Goal: Transaction & Acquisition: Purchase product/service

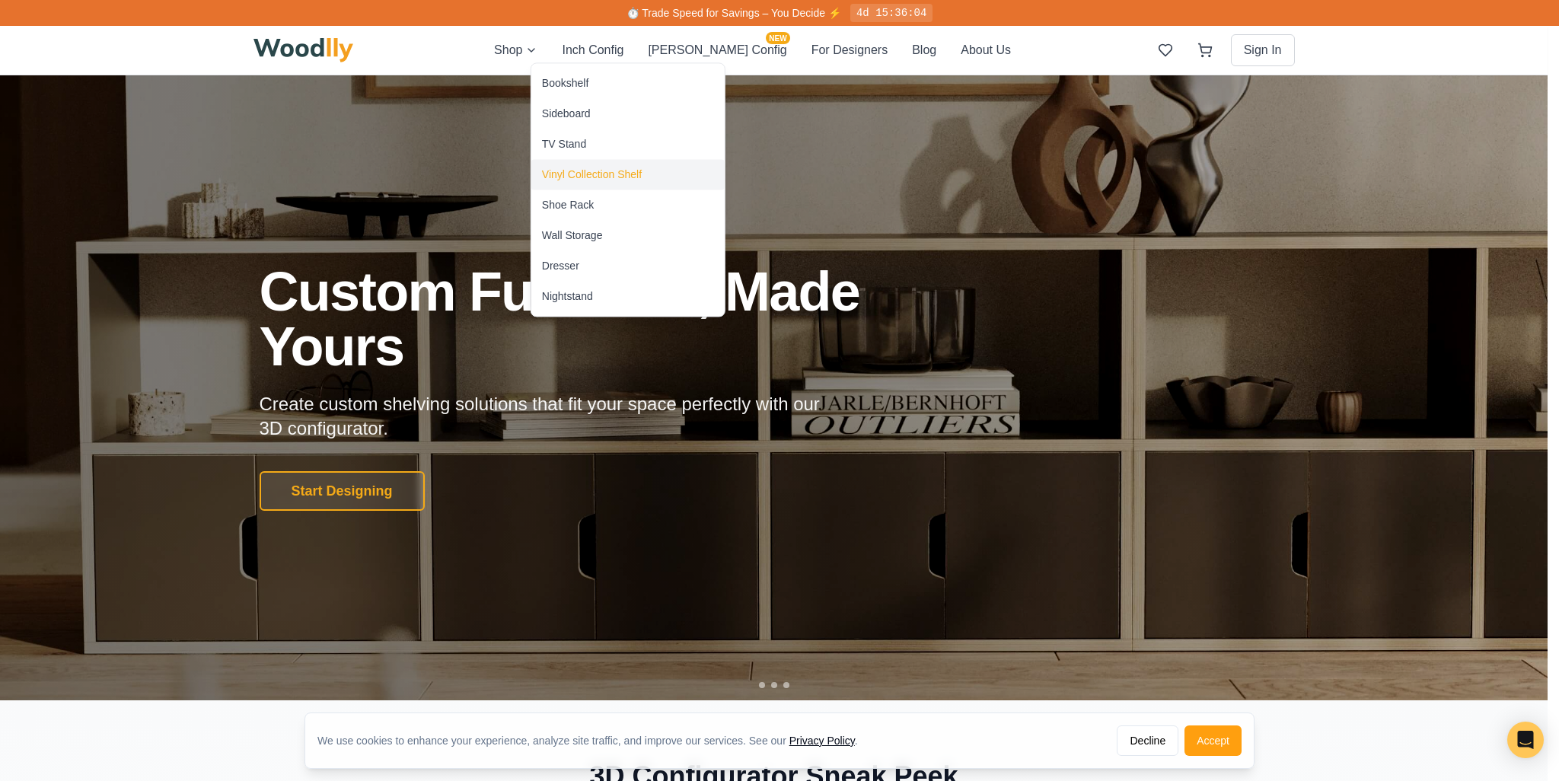
click at [579, 168] on div "Vinyl Collection Shelf" at bounding box center [592, 174] width 100 height 15
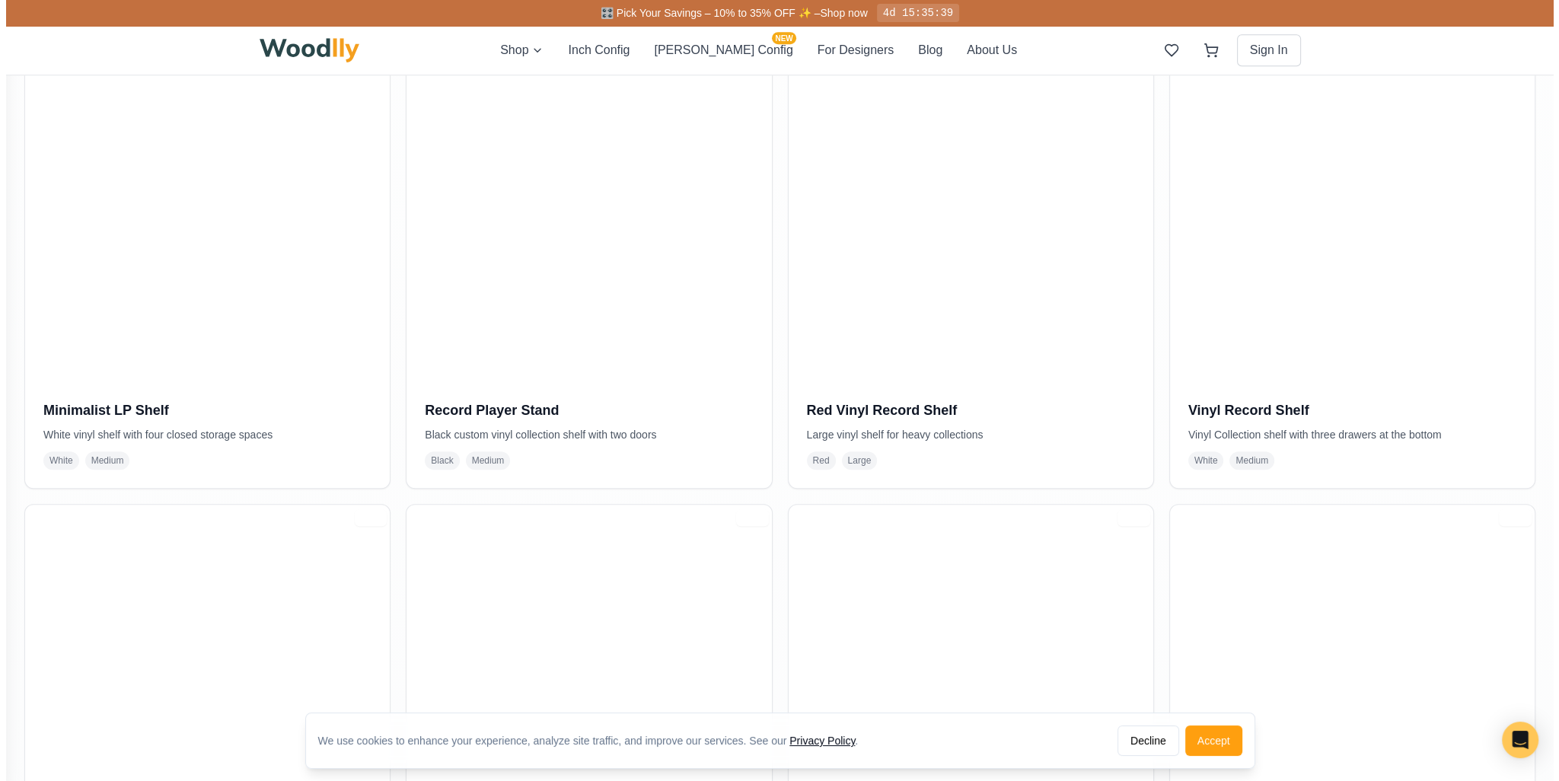
scroll to position [1141, 0]
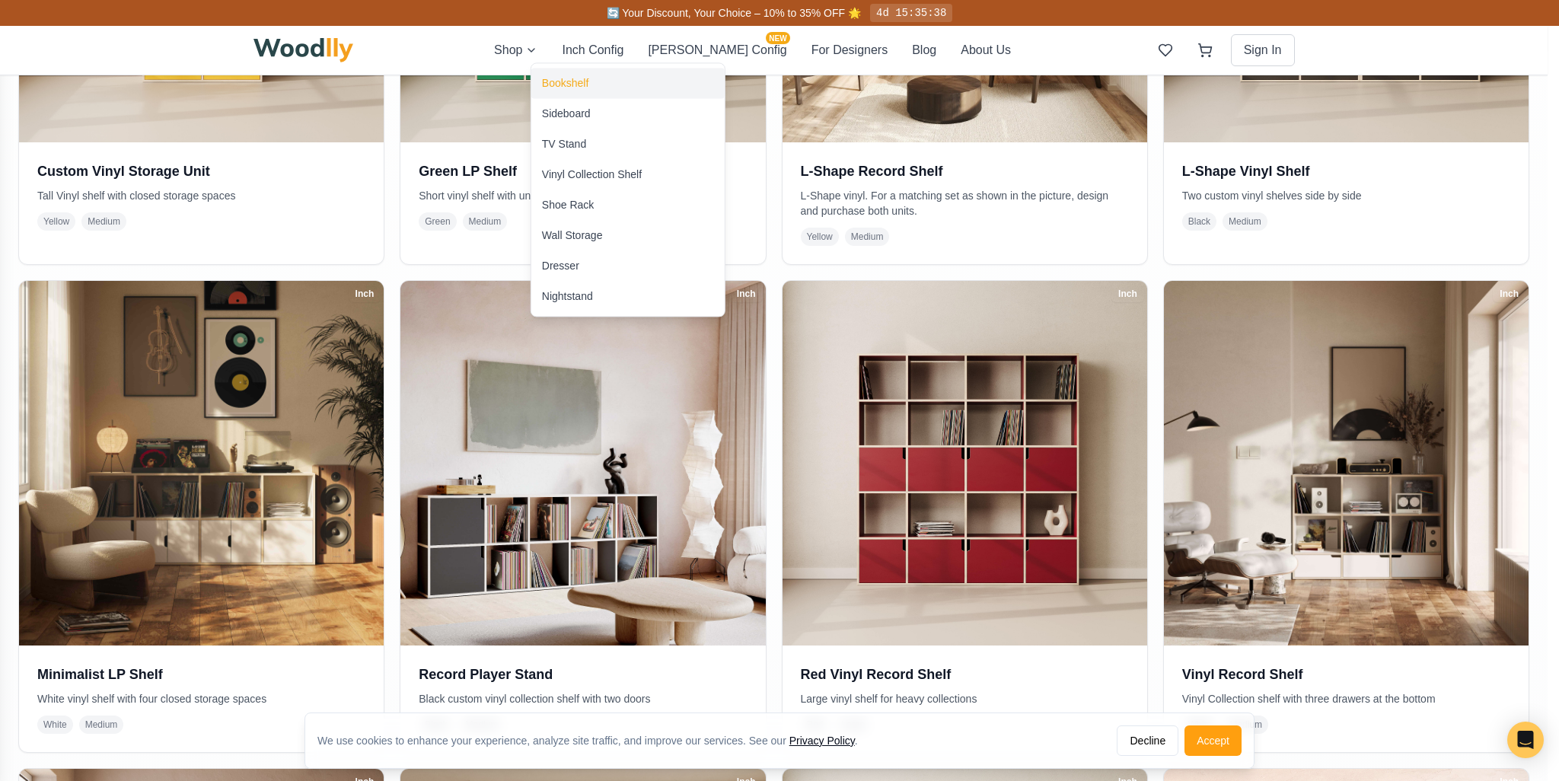
click at [563, 87] on div "Bookshelf" at bounding box center [565, 82] width 46 height 15
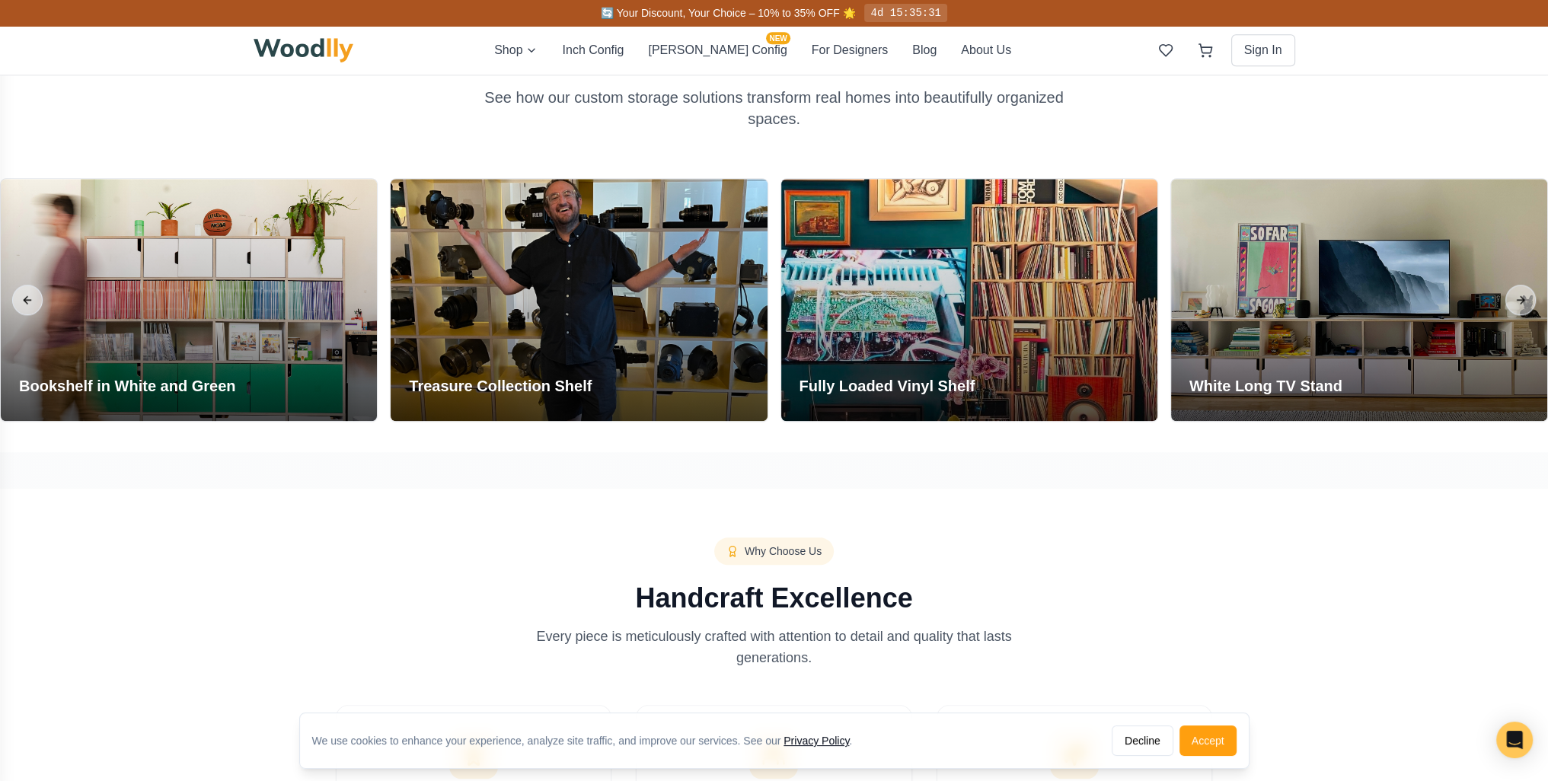
scroll to position [1903, 0]
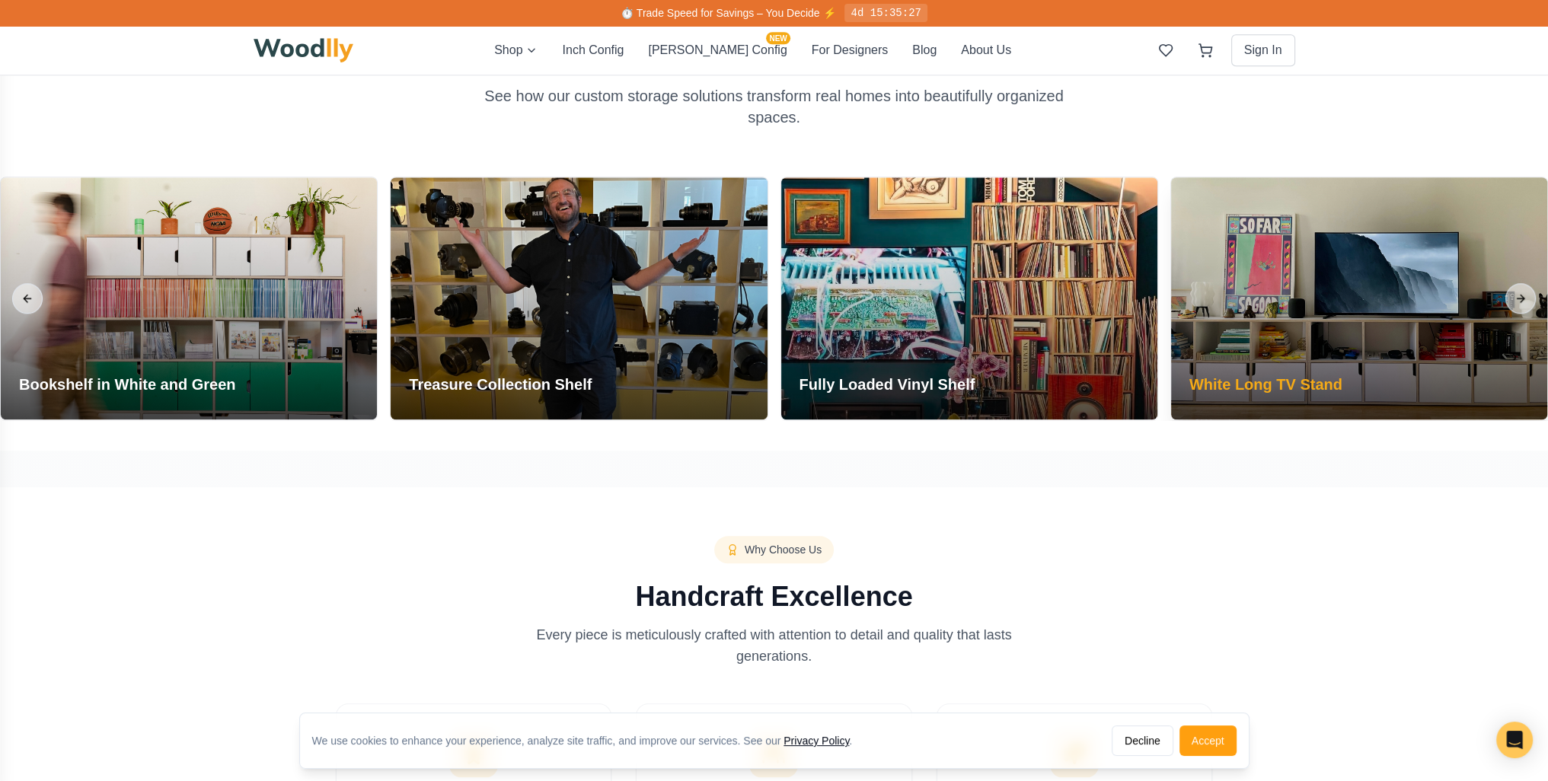
click at [1333, 366] on div "White Long TV Stand" at bounding box center [1266, 388] width 190 height 64
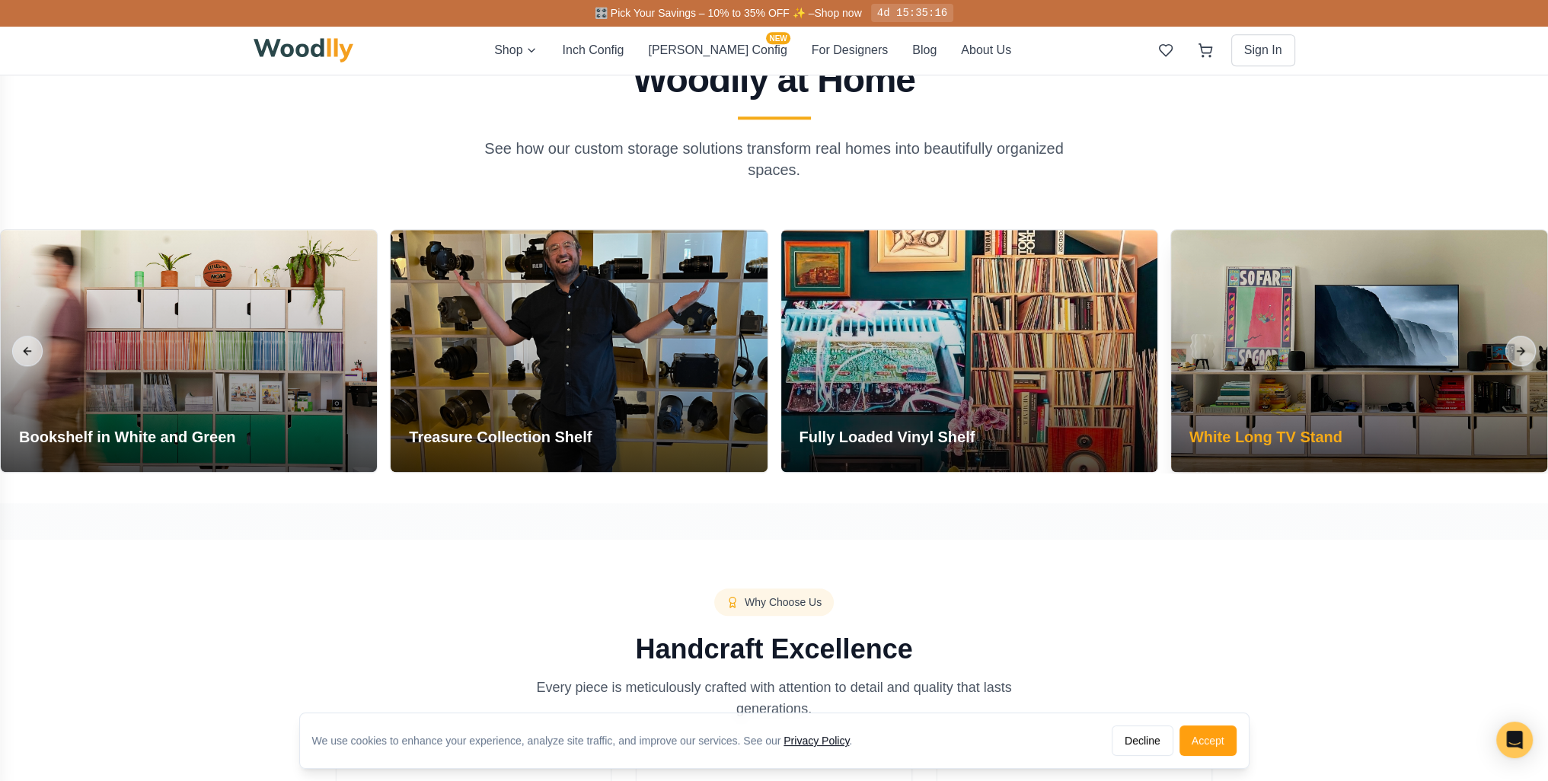
scroll to position [1827, 0]
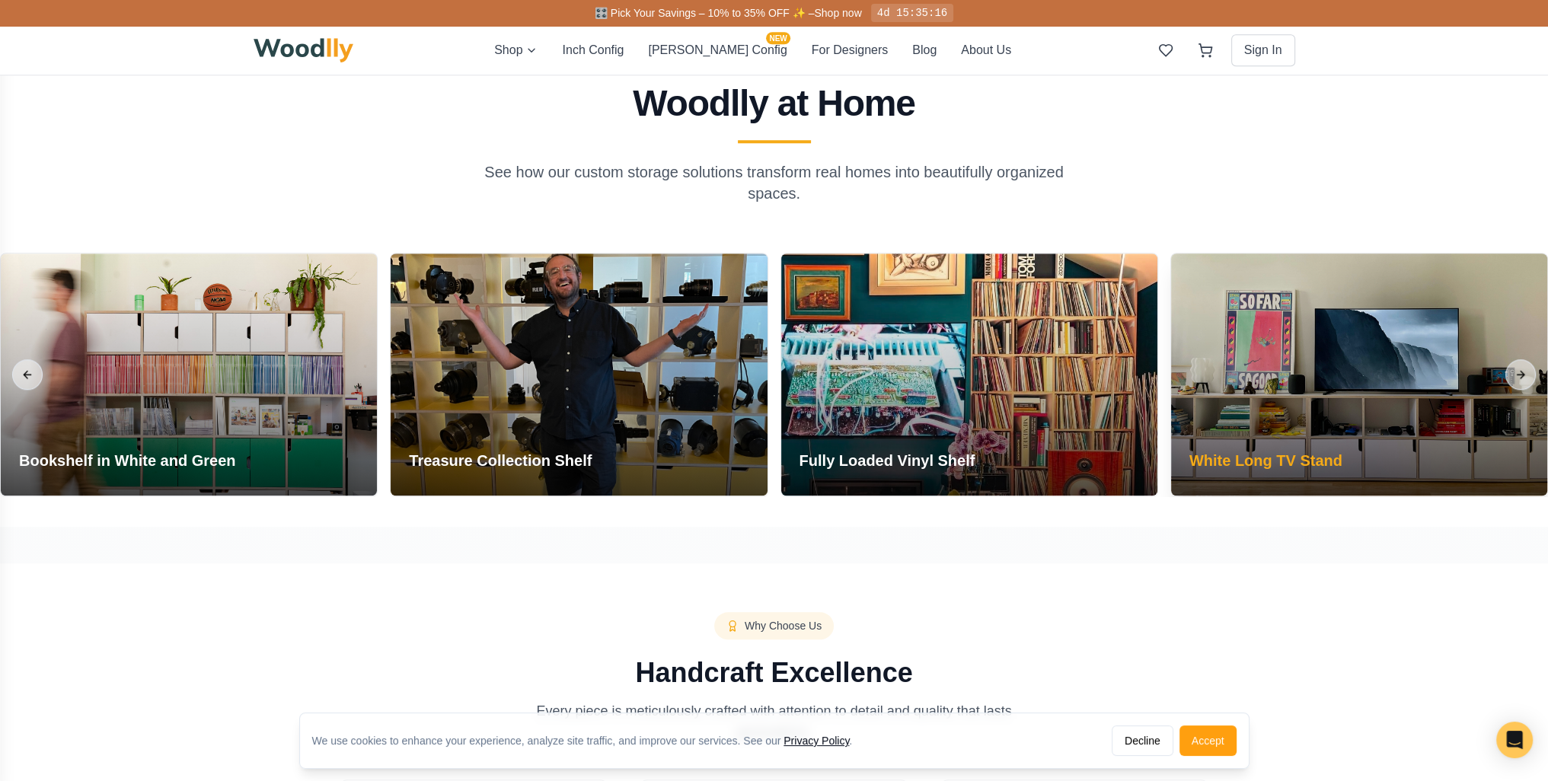
click at [1306, 344] on div at bounding box center [1359, 375] width 376 height 242
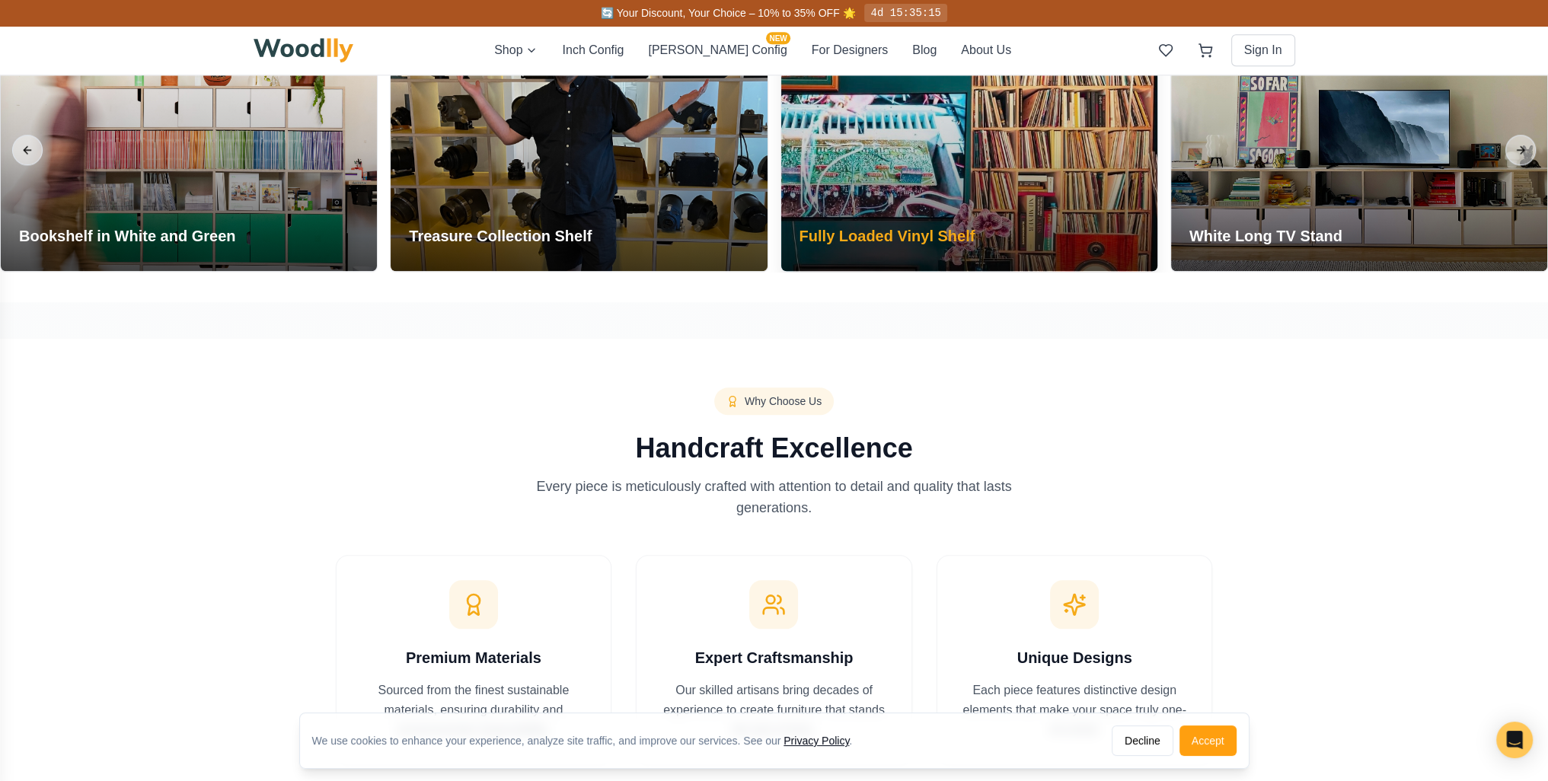
scroll to position [2055, 0]
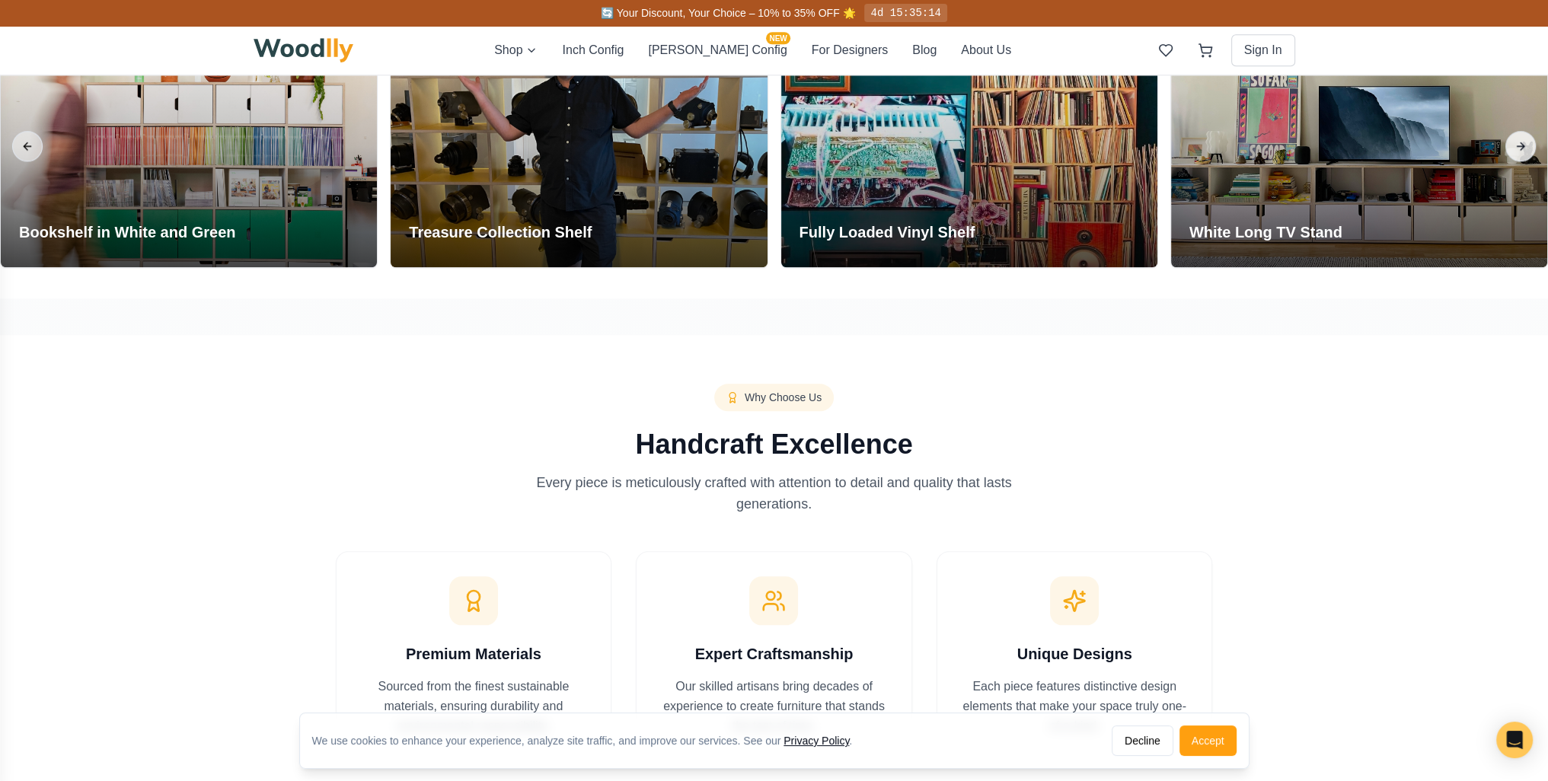
click at [1511, 144] on button "Next slide" at bounding box center [1520, 146] width 30 height 30
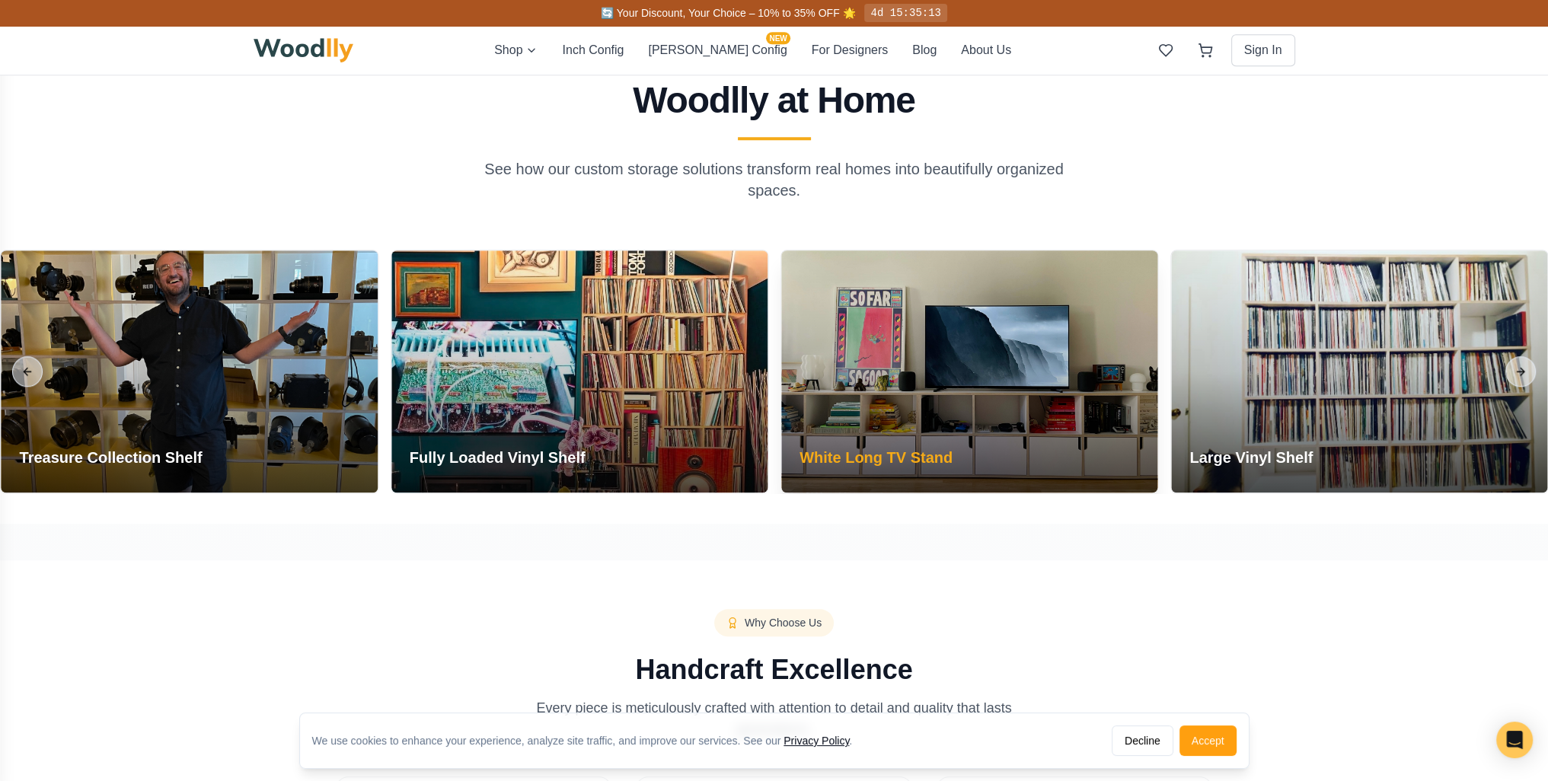
scroll to position [1827, 0]
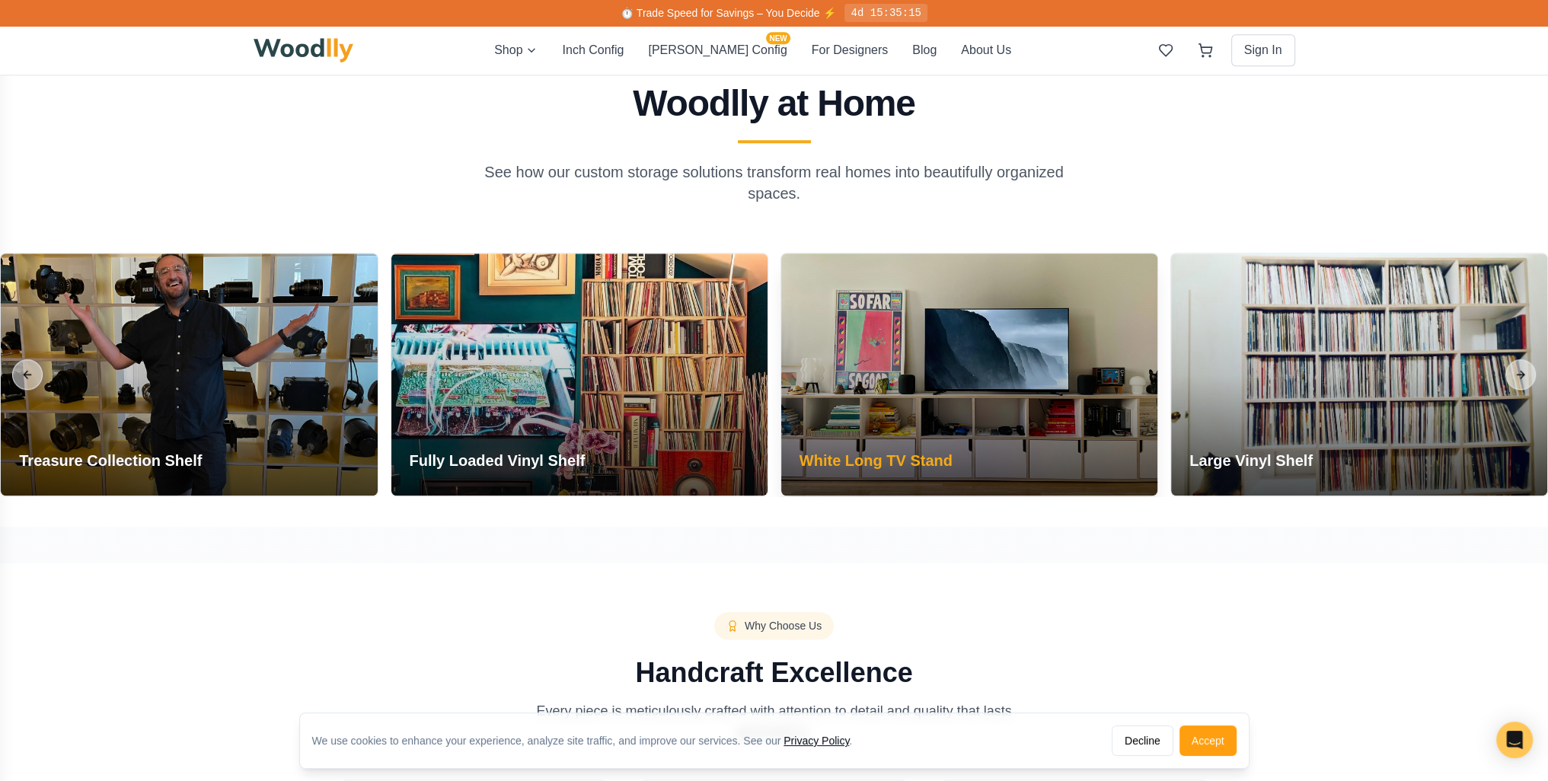
click at [1009, 394] on div at bounding box center [969, 375] width 376 height 242
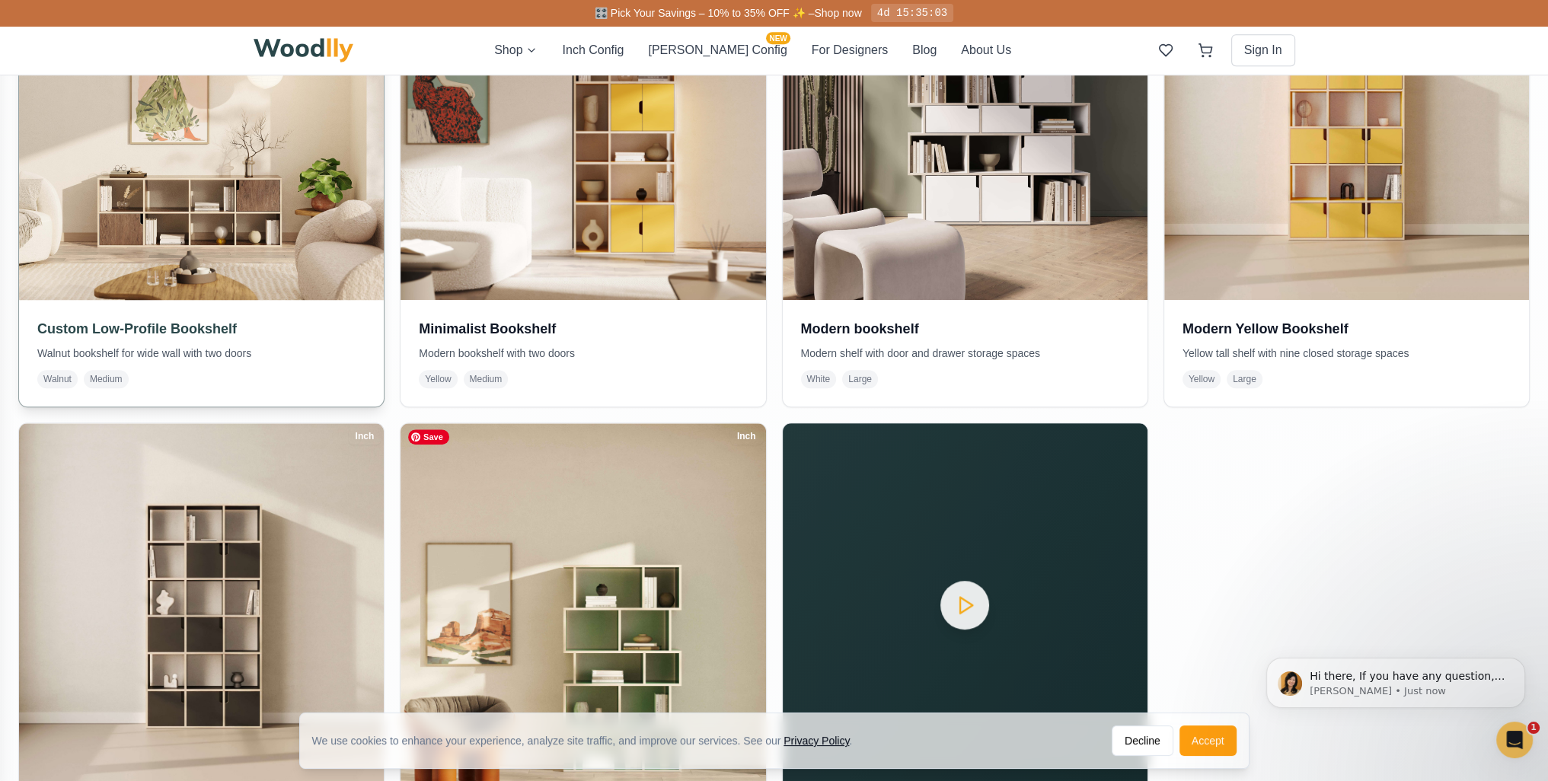
scroll to position [0, 0]
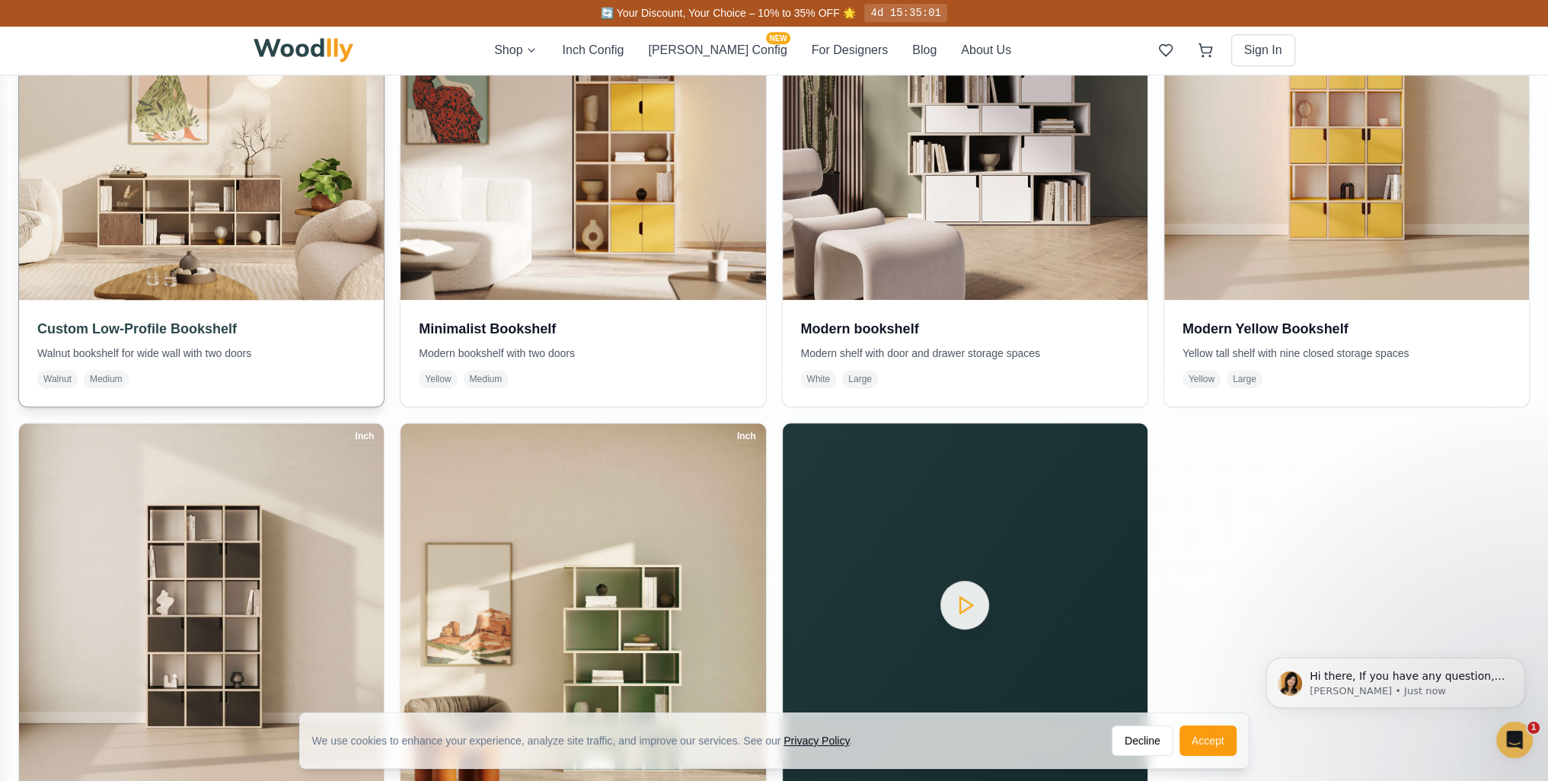
click at [154, 211] on img at bounding box center [201, 116] width 383 height 383
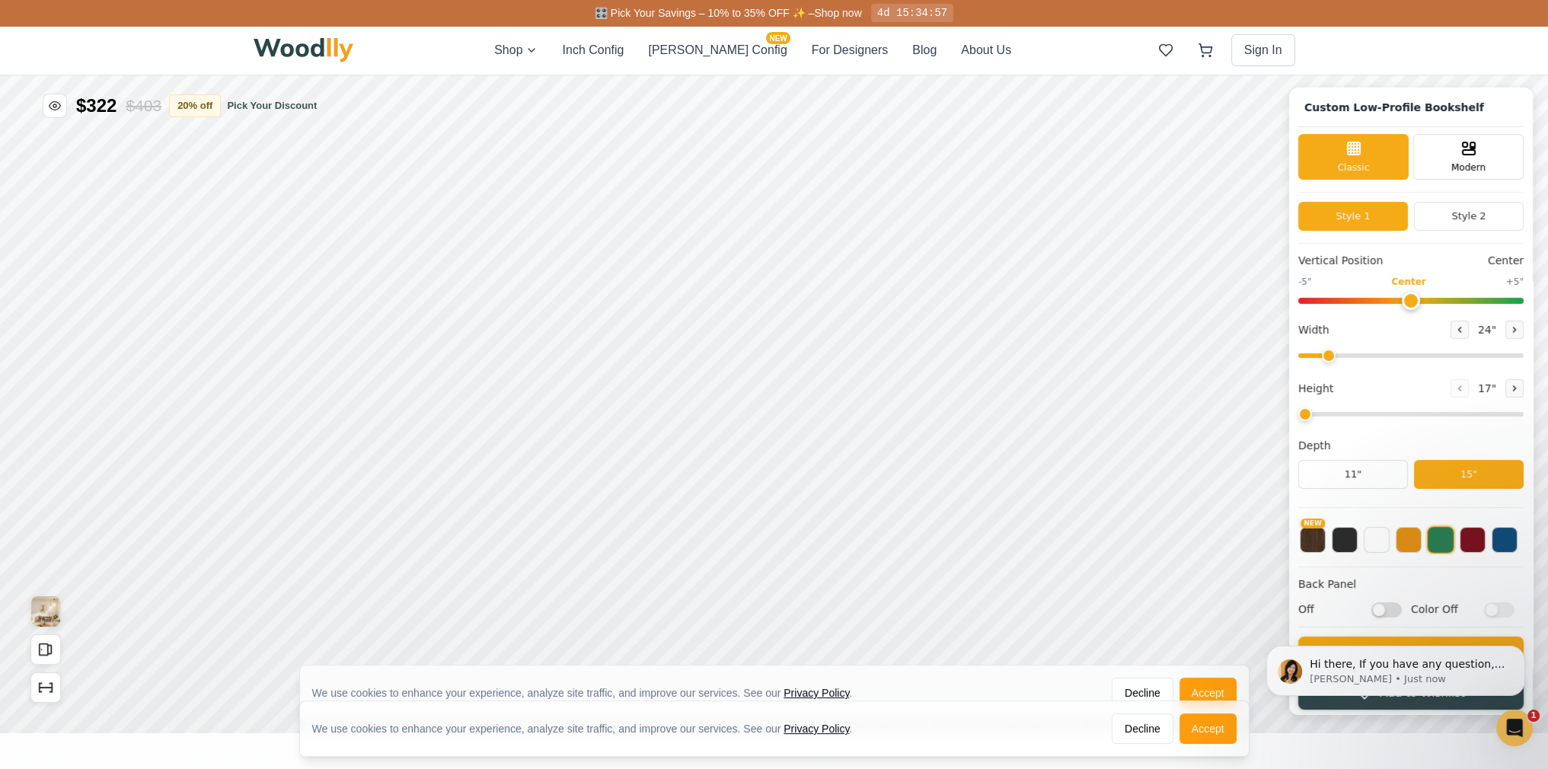
type input "68"
type input "2"
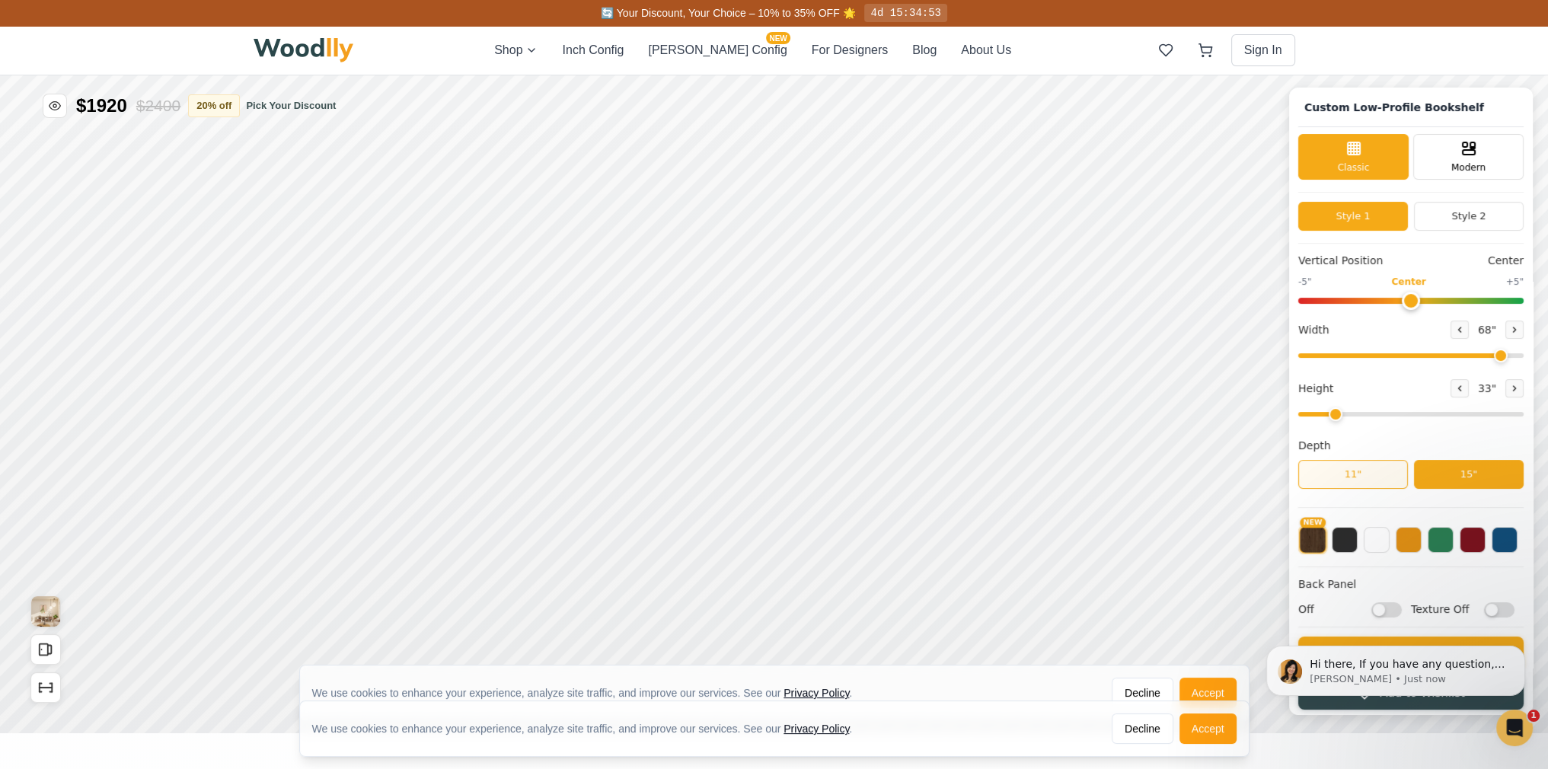
click at [1360, 477] on button "11"" at bounding box center [1353, 474] width 110 height 29
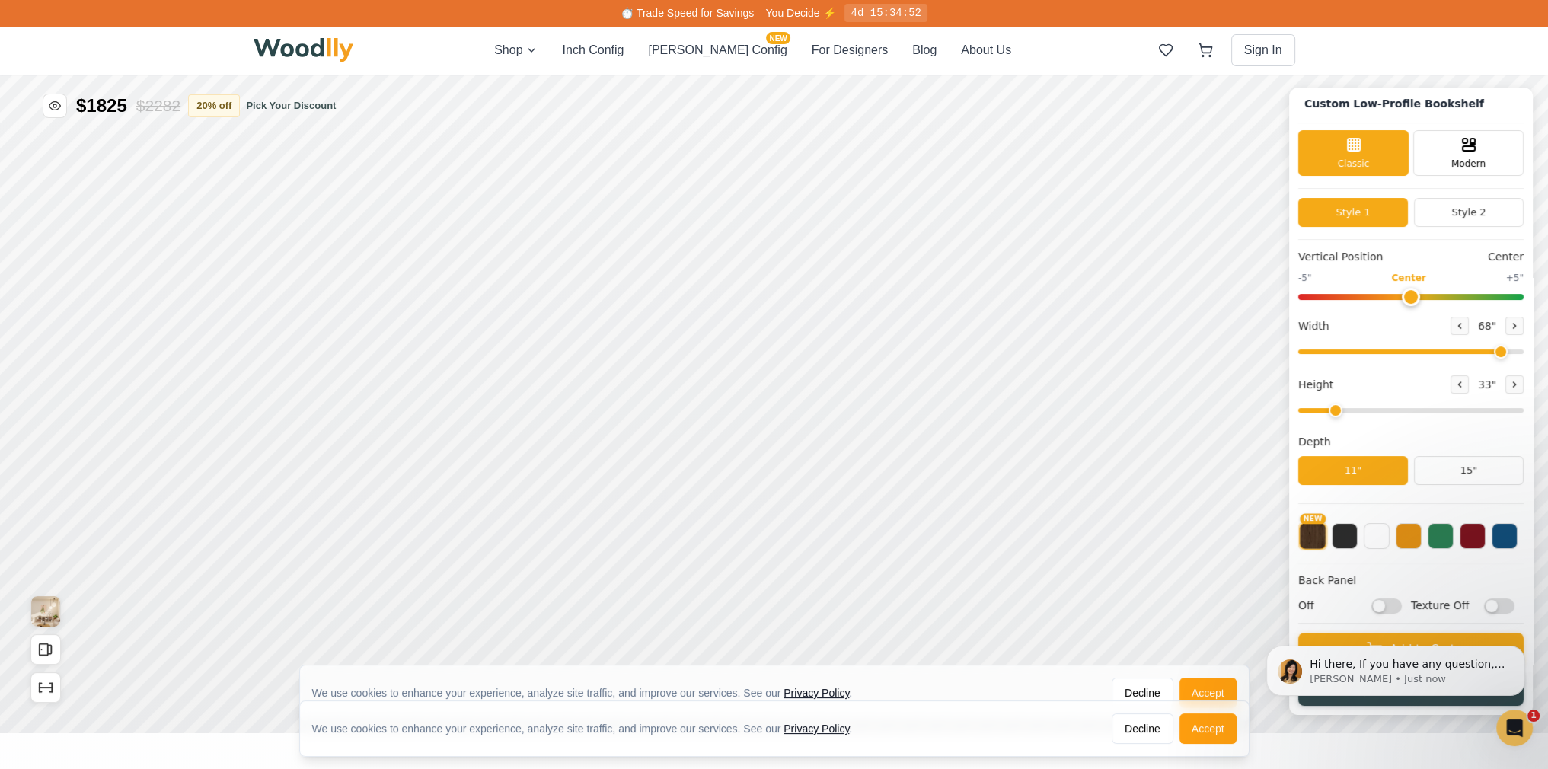
scroll to position [2, 0]
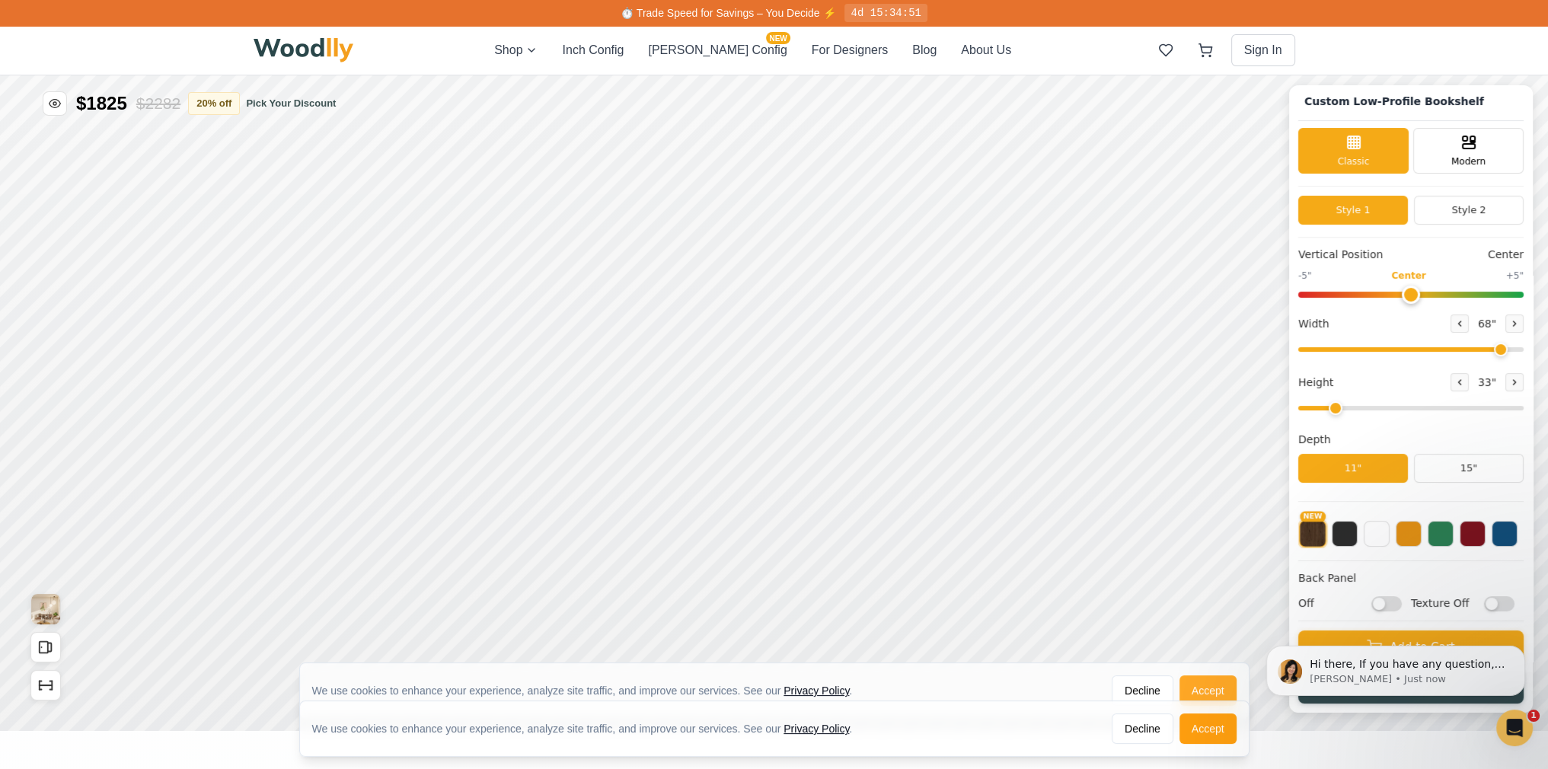
click at [1219, 687] on button "Accept" at bounding box center [1207, 690] width 57 height 30
click at [1211, 734] on button "Accept" at bounding box center [1207, 728] width 57 height 30
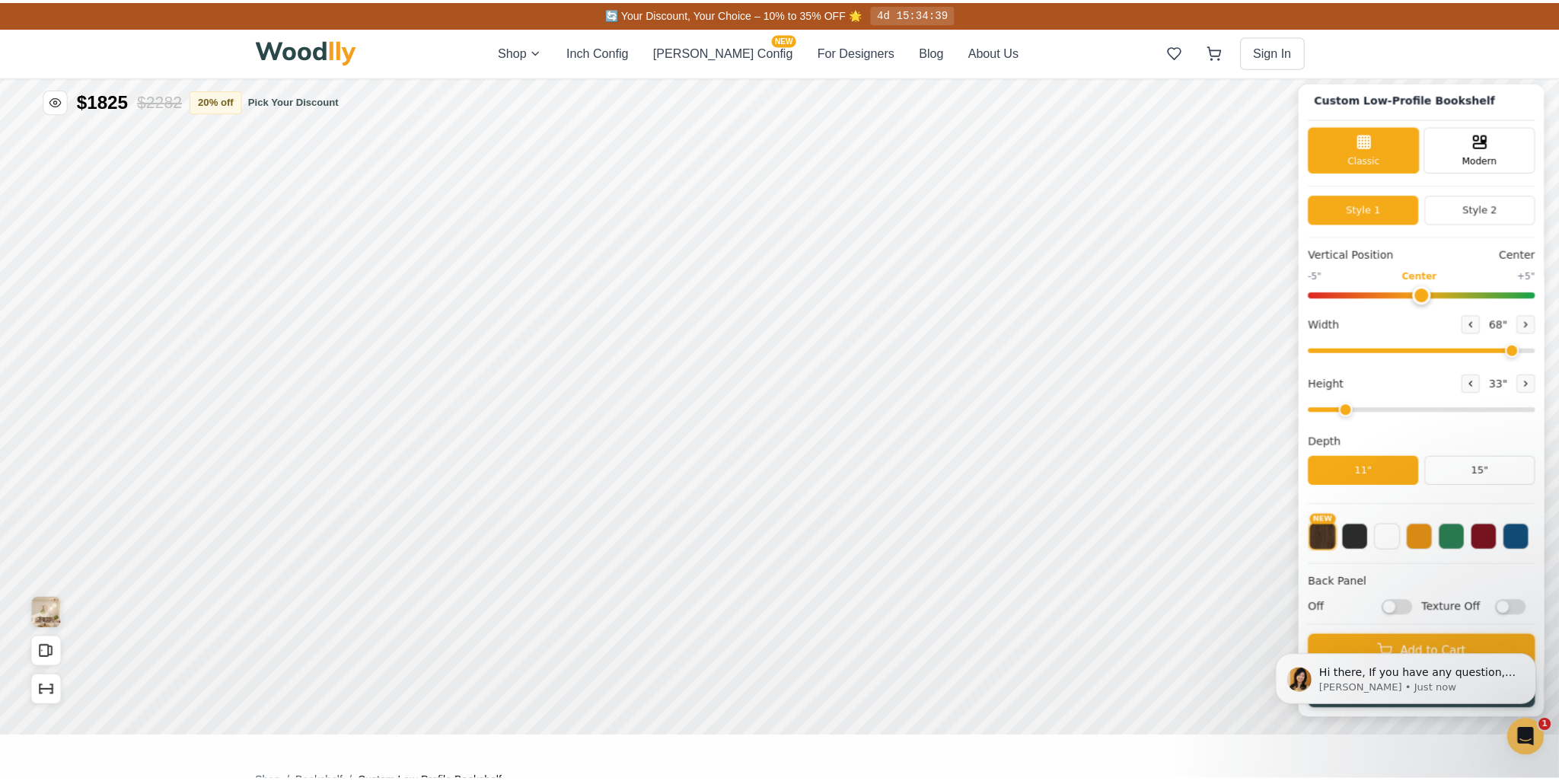
scroll to position [46, 0]
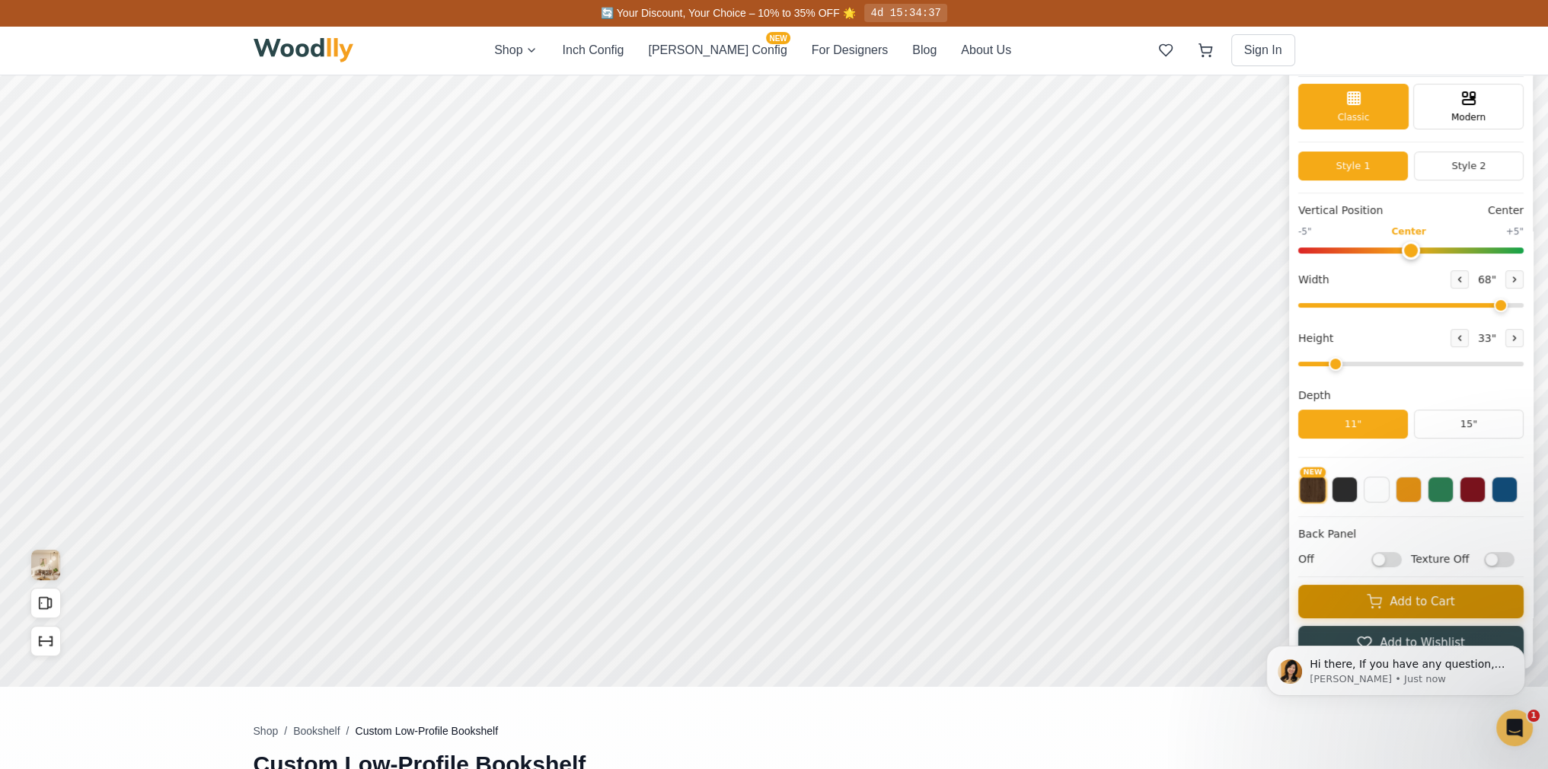
click at [1422, 603] on button "Add to Cart" at bounding box center [1410, 601] width 225 height 33
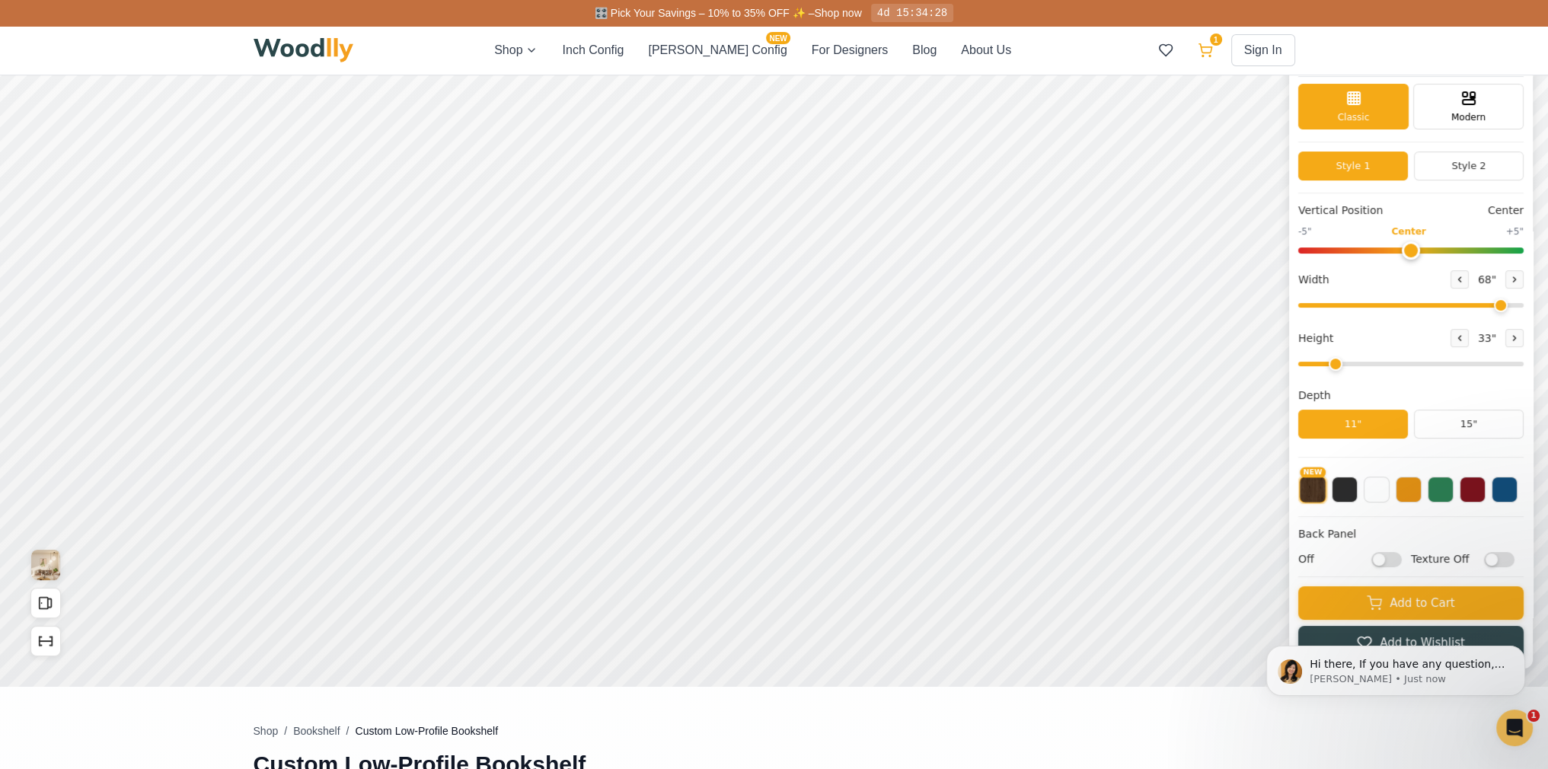
click at [1210, 46] on icon at bounding box center [1205, 50] width 15 height 15
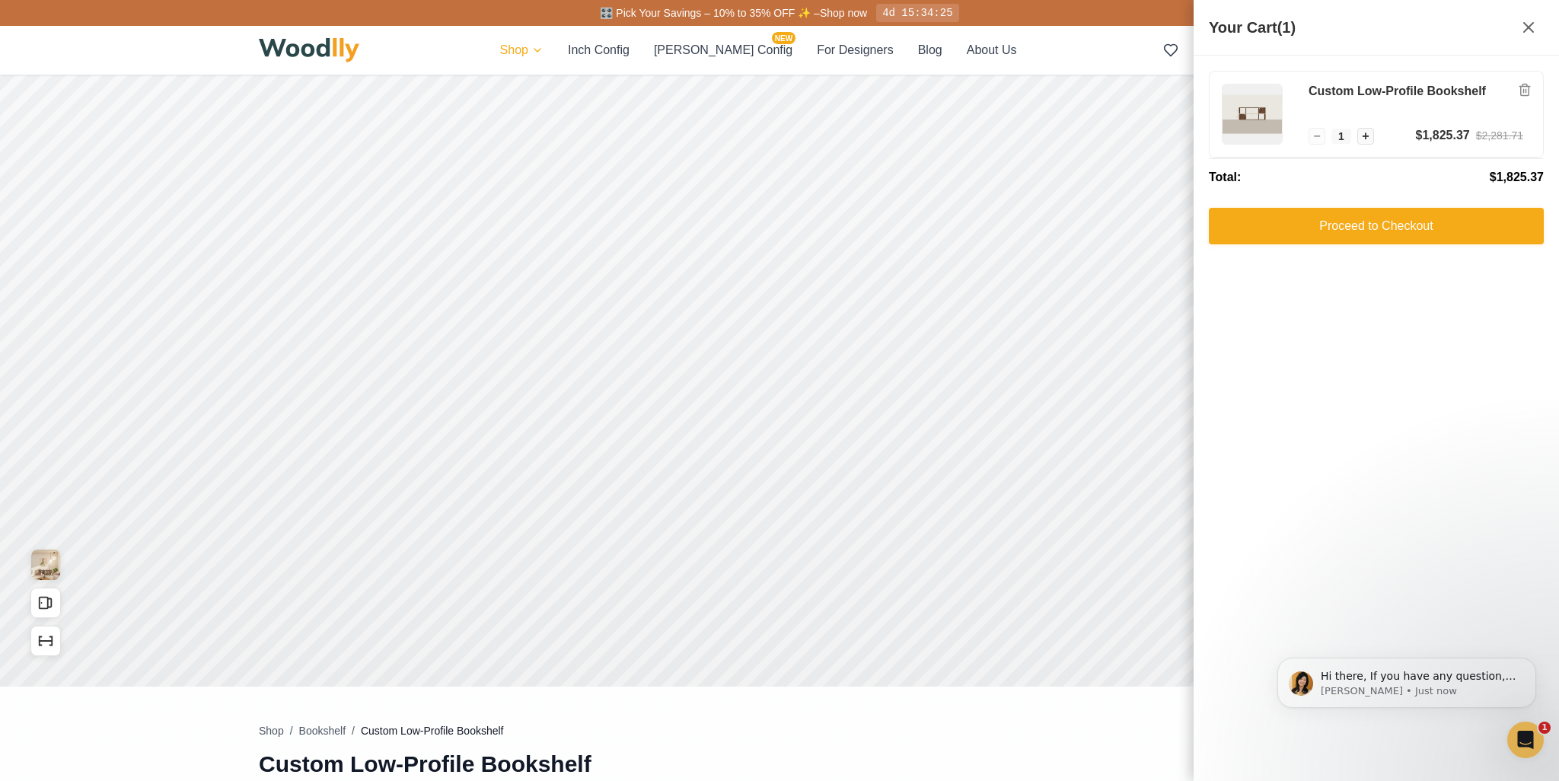
click at [547, 54] on html "🎛️ Pick Your Savings – 10% to 35% OFF ✨ – Shop now 4d 15:34:25 Shop Inch Config…" at bounding box center [779, 344] width 1559 height 781
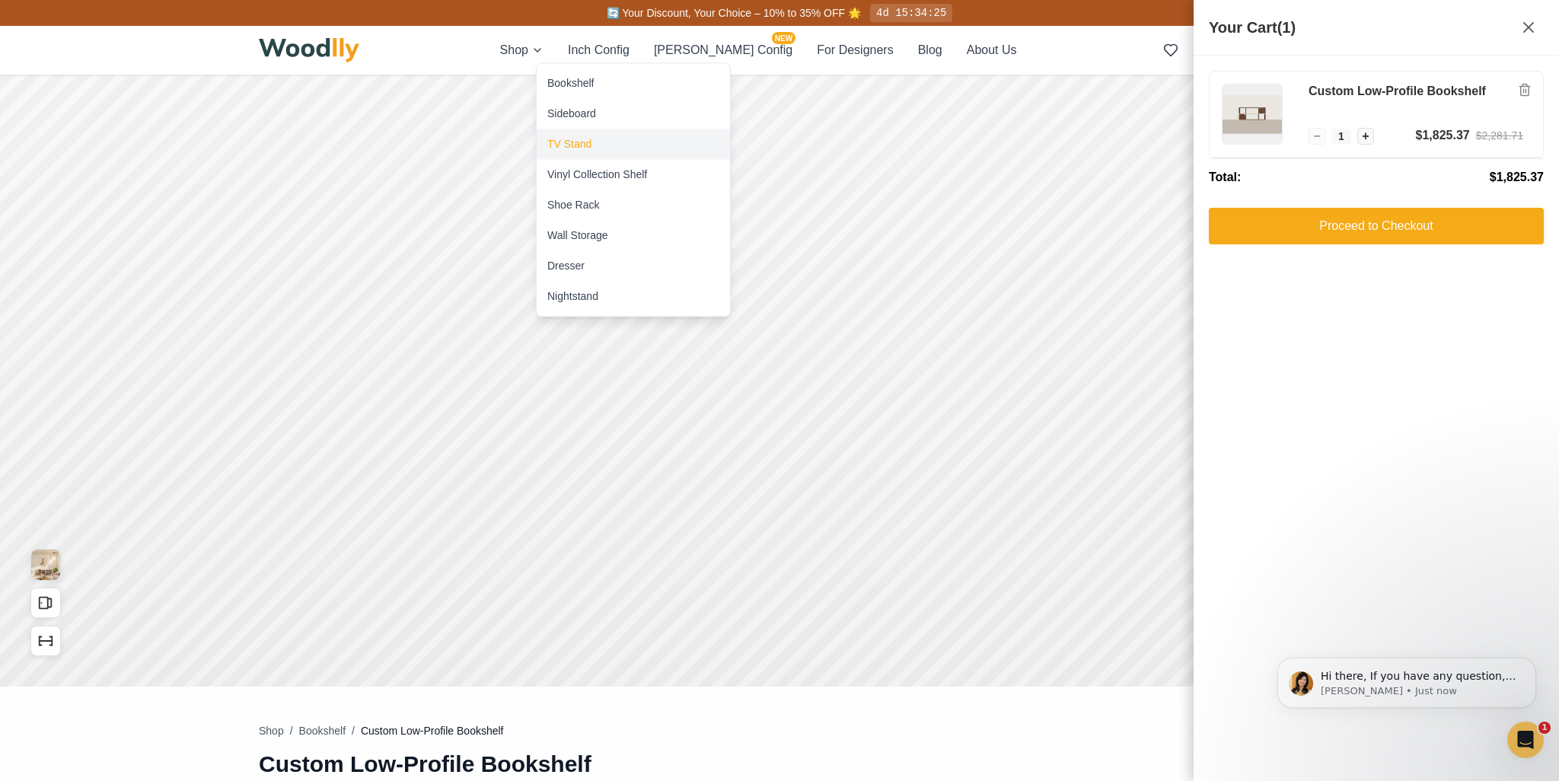
click at [562, 141] on div "TV Stand" at bounding box center [569, 143] width 44 height 15
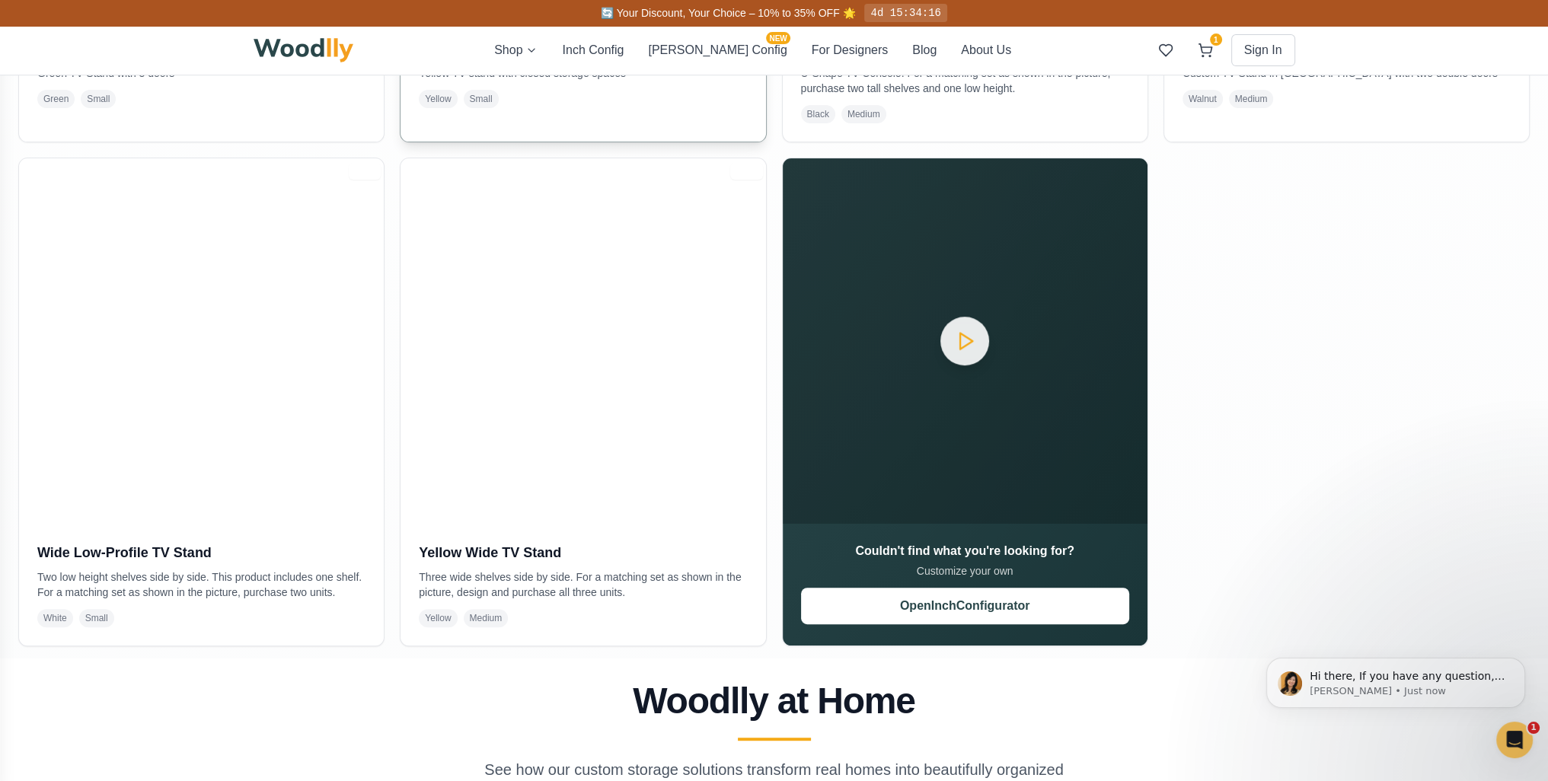
scroll to position [761, 0]
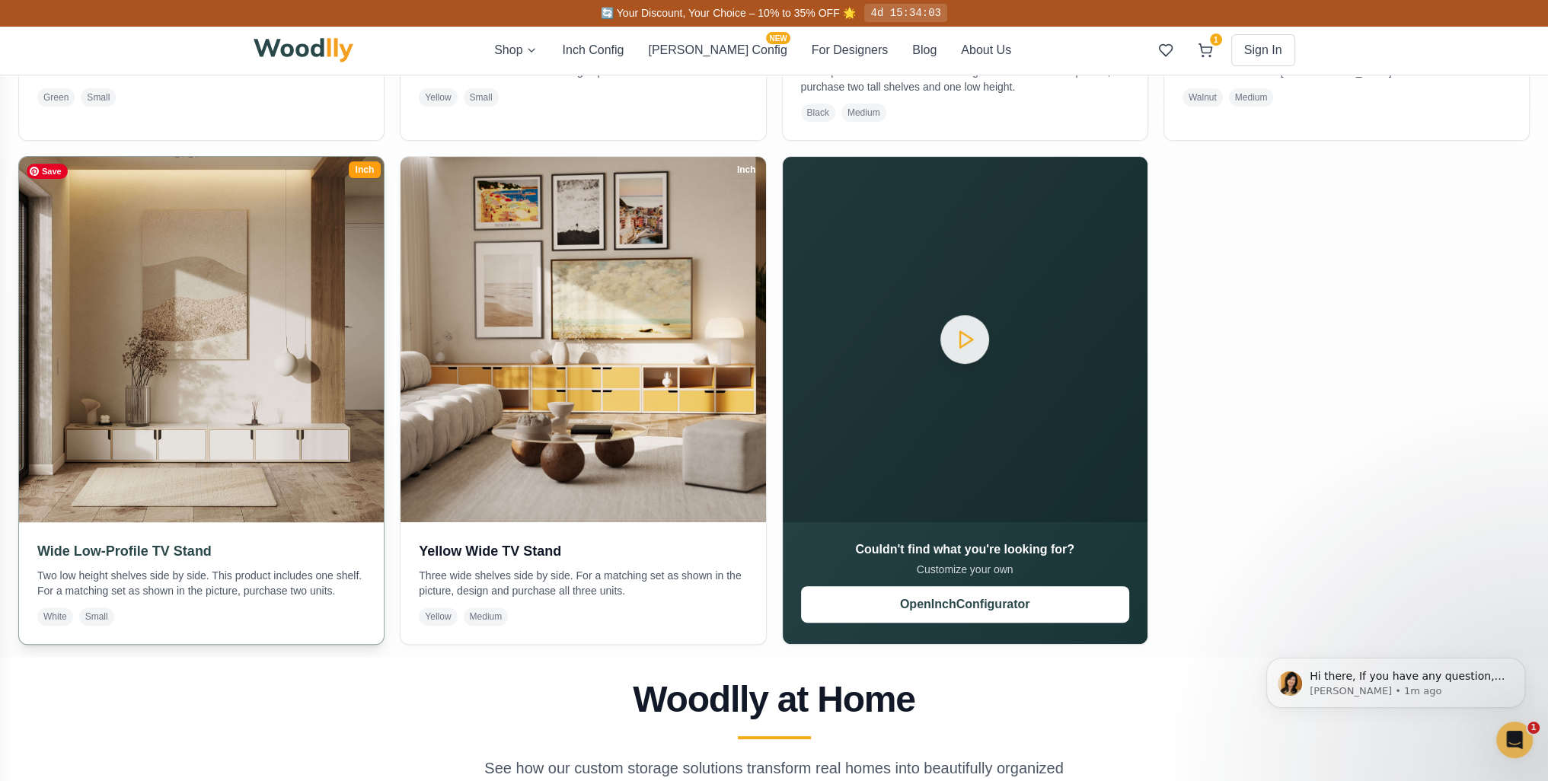
click at [257, 436] on img at bounding box center [201, 339] width 383 height 383
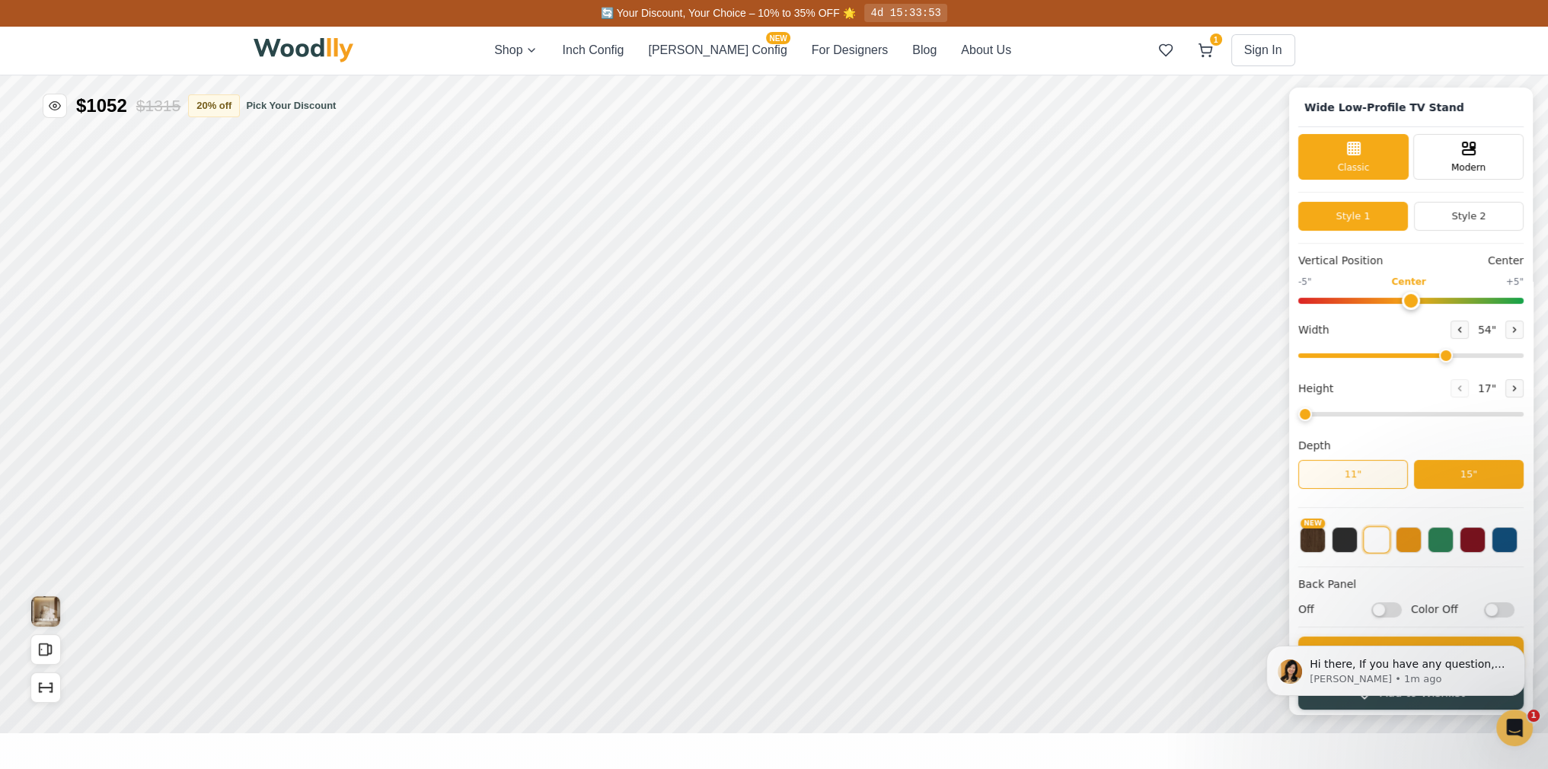
click at [1369, 477] on button "11"" at bounding box center [1353, 474] width 110 height 29
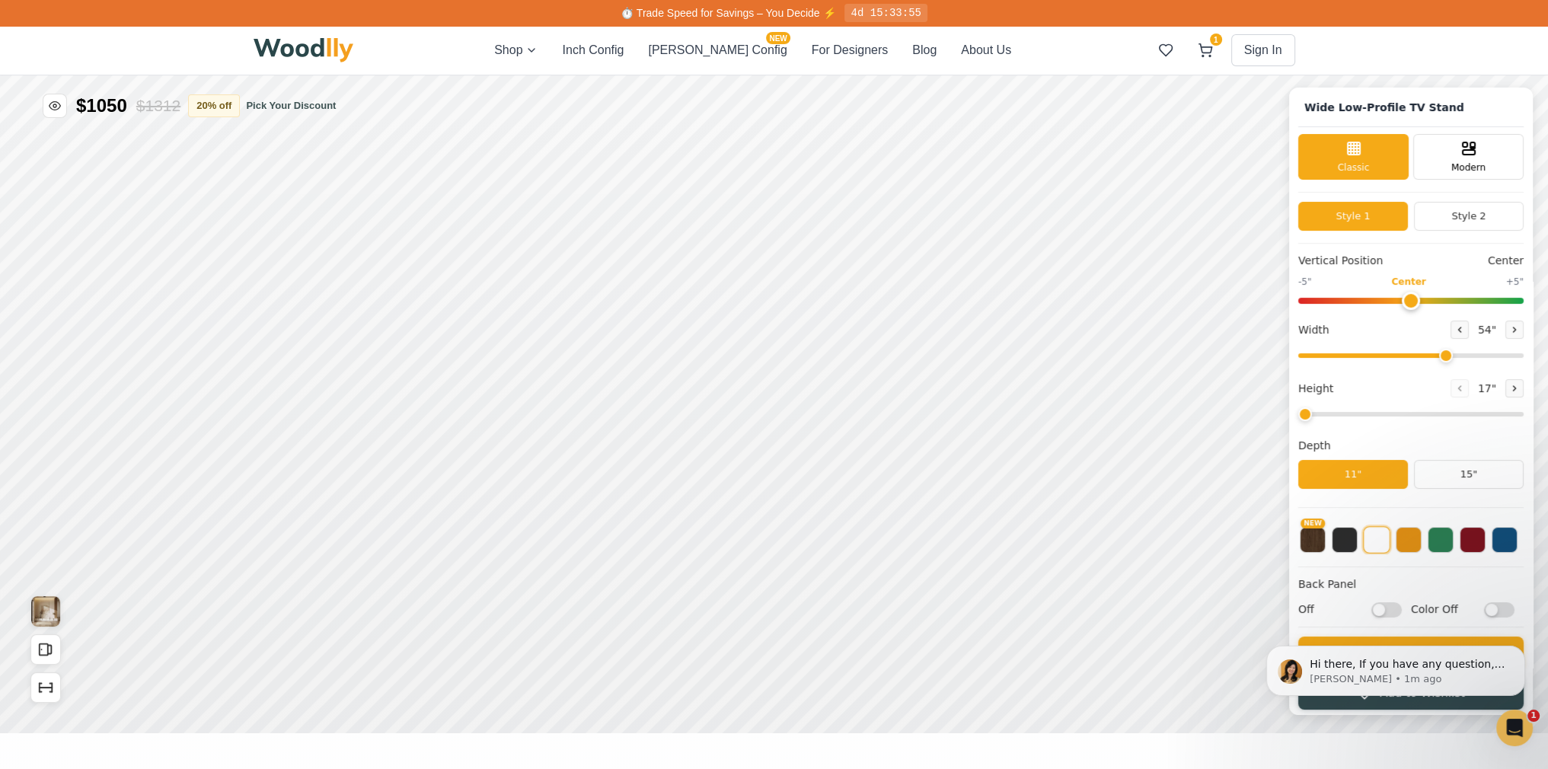
scroll to position [4, 0]
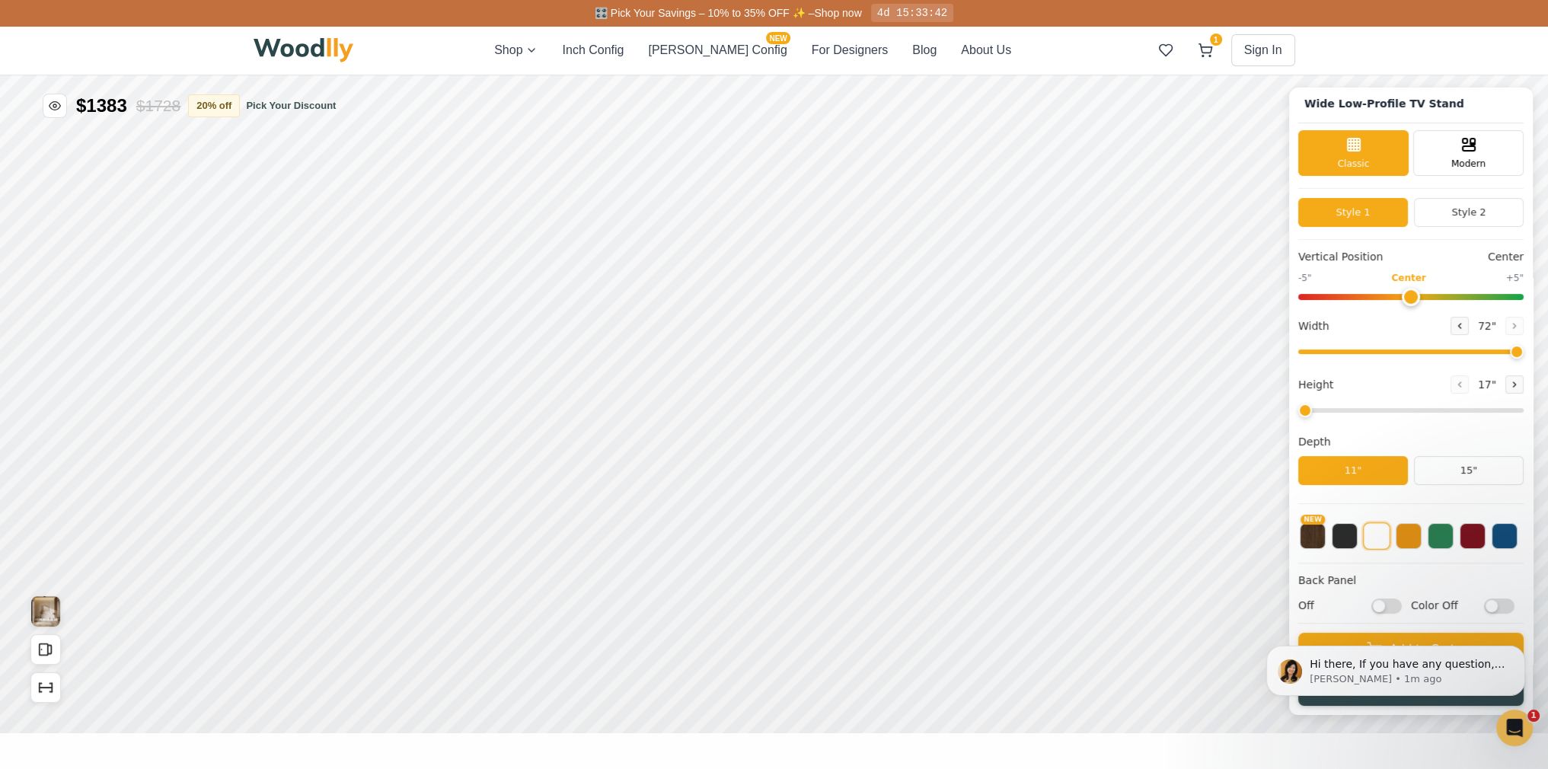
drag, startPoint x: 1459, startPoint y: 352, endPoint x: 1551, endPoint y: 362, distance: 92.6
type input "72"
click at [1523, 354] on input "range" at bounding box center [1410, 351] width 225 height 5
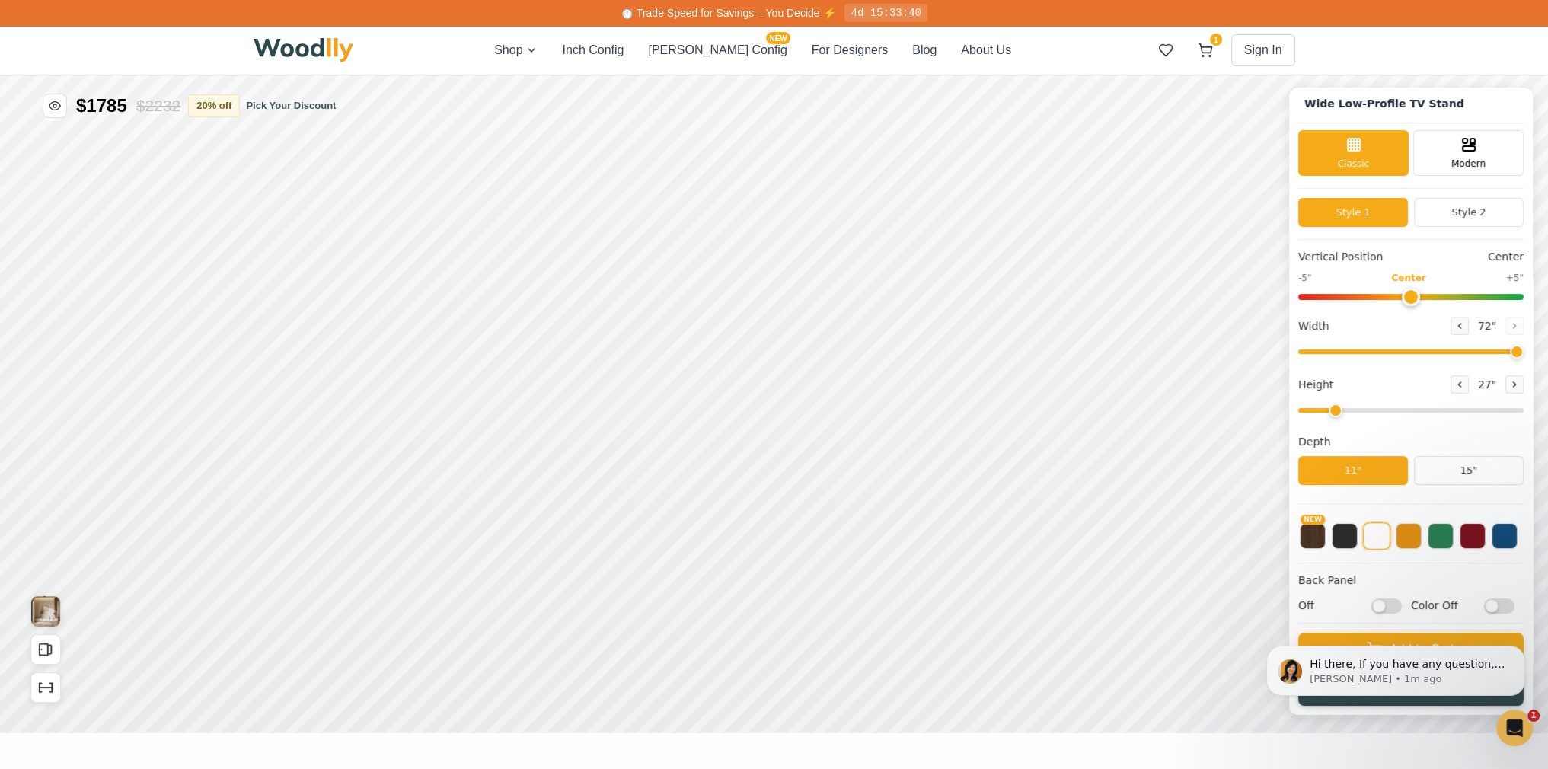
drag, startPoint x: 1320, startPoint y: 412, endPoint x: 1360, endPoint y: 413, distance: 39.6
click at [1360, 413] on input "range" at bounding box center [1410, 410] width 225 height 5
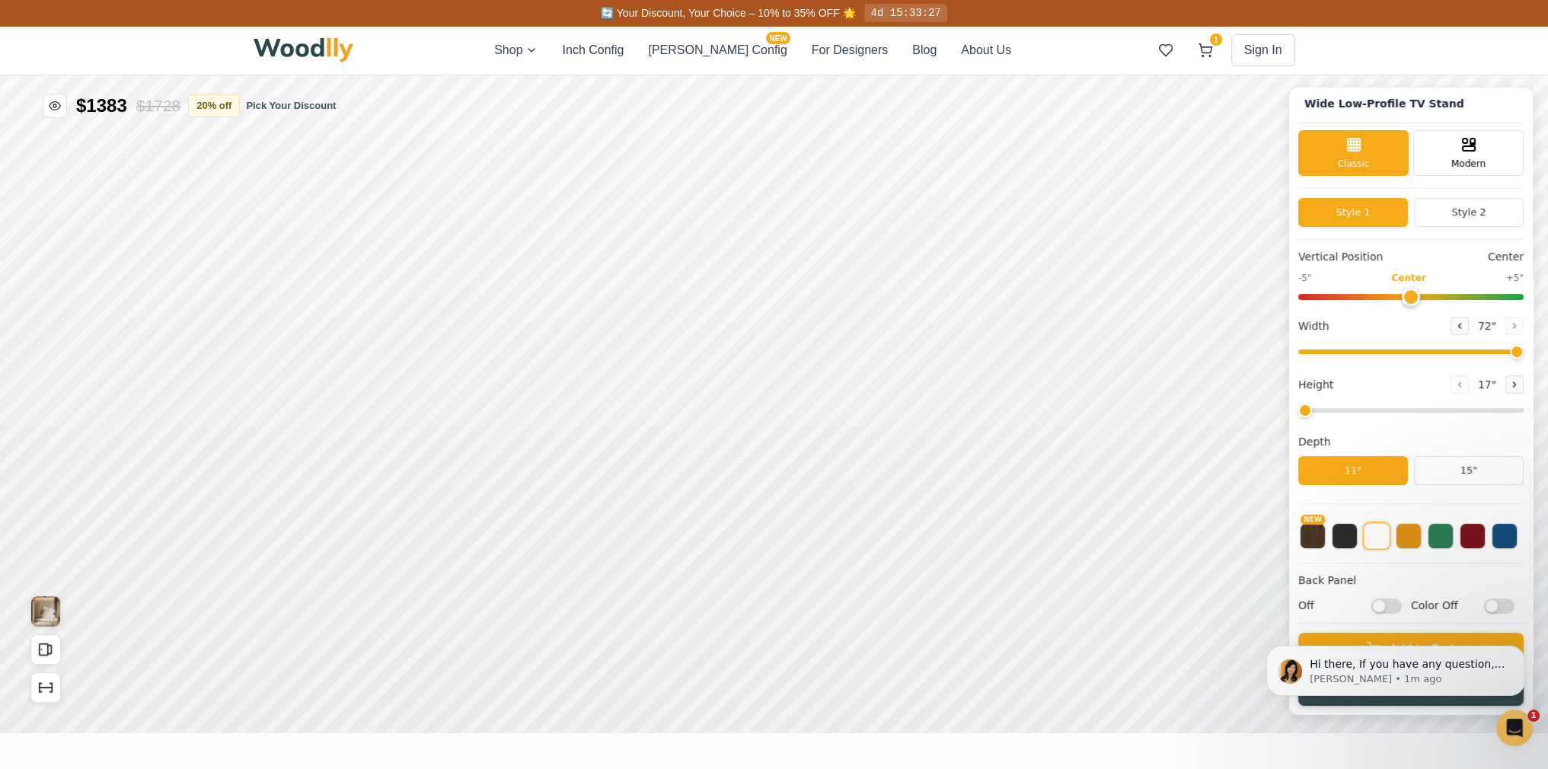
drag, startPoint x: 1344, startPoint y: 410, endPoint x: 1317, endPoint y: 417, distance: 27.7
type input "1"
click at [1317, 413] on input "range" at bounding box center [1410, 410] width 225 height 5
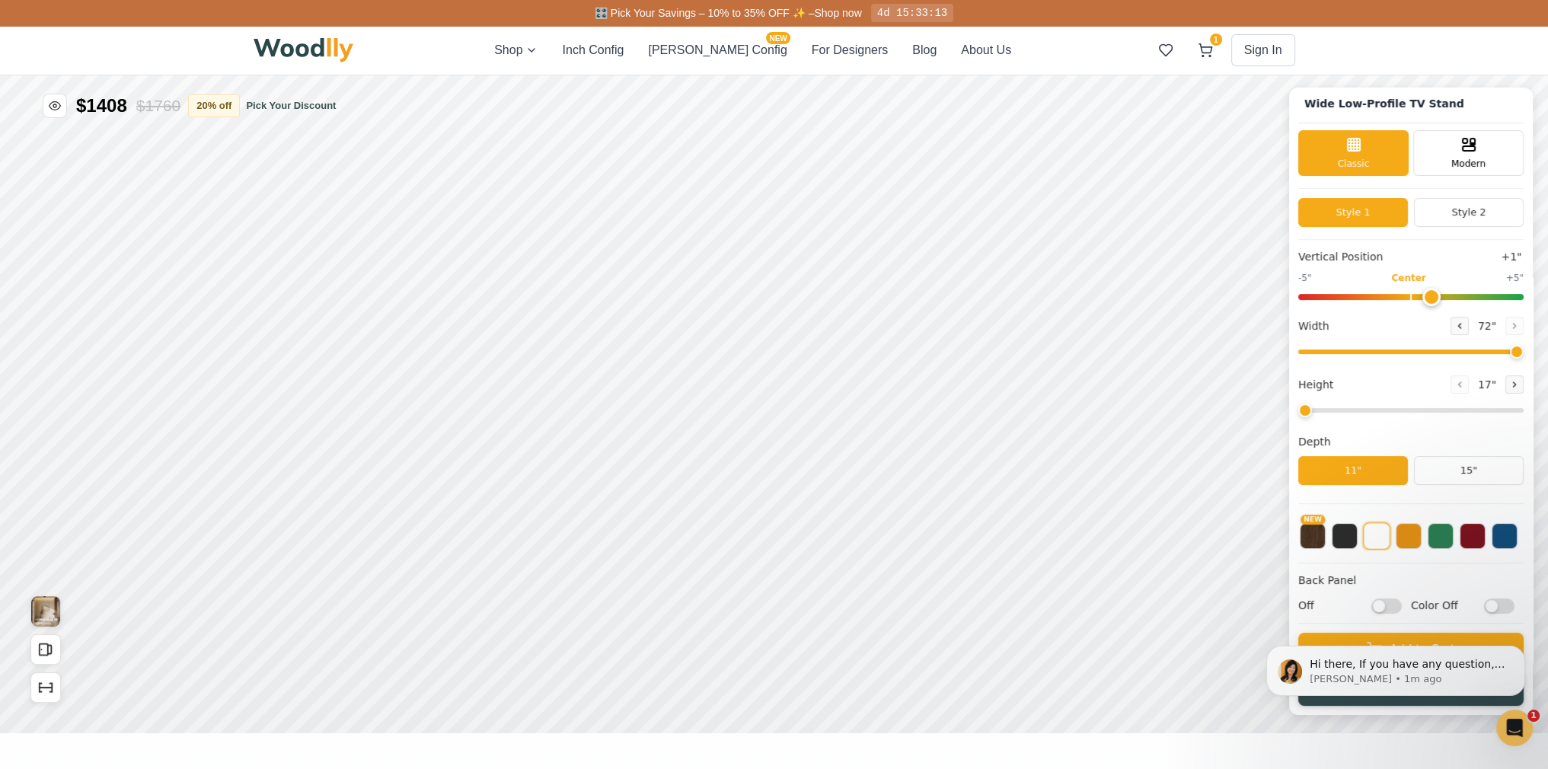
type input "0"
click at [1419, 300] on input "range" at bounding box center [1410, 297] width 225 height 6
click at [1475, 206] on button "Style 2" at bounding box center [1469, 212] width 110 height 29
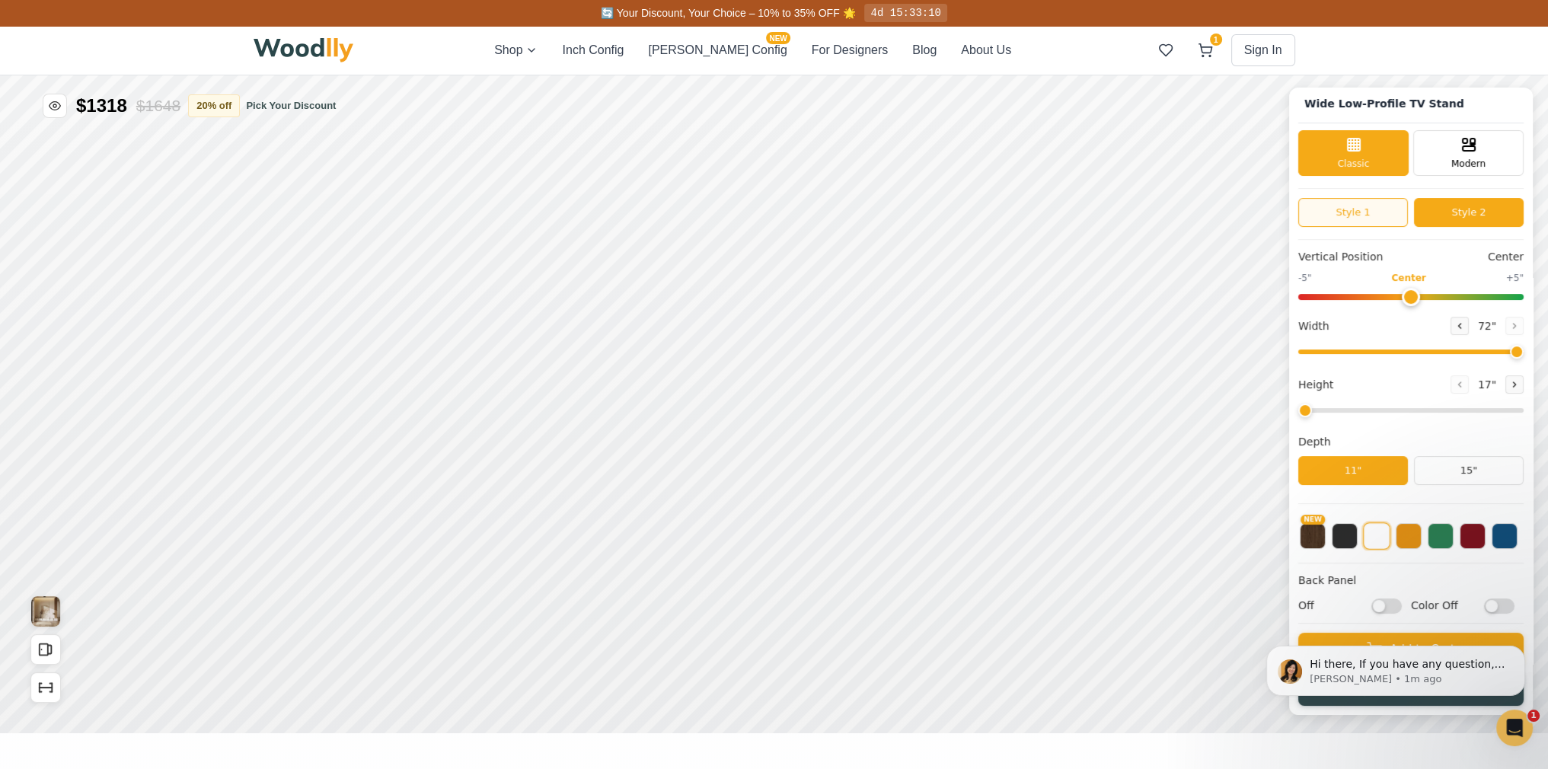
click at [1373, 215] on button "Style 1" at bounding box center [1353, 212] width 110 height 29
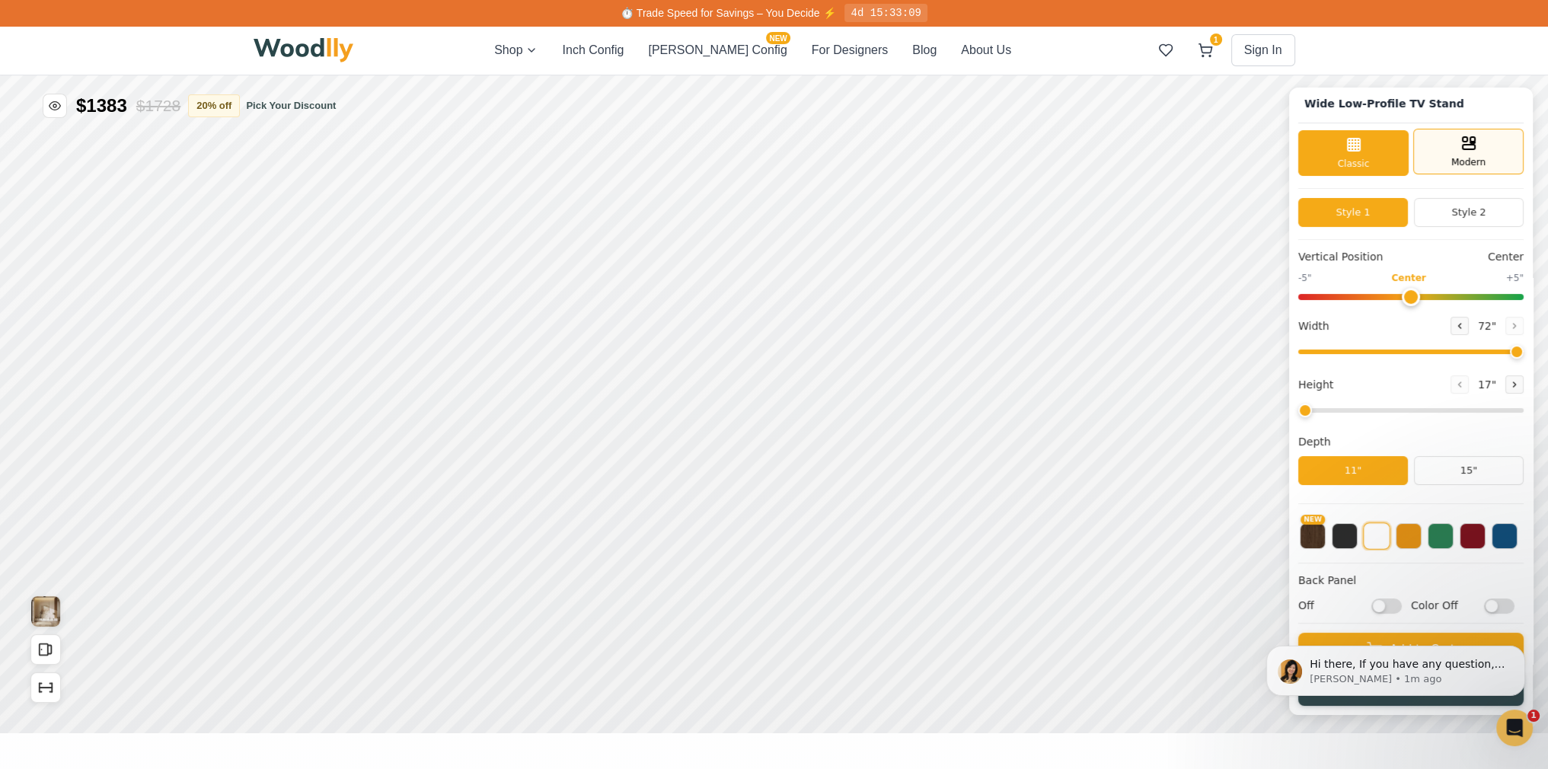
click at [1472, 155] on span "Modern" at bounding box center [1468, 162] width 34 height 14
click at [1346, 153] on div "Classic" at bounding box center [1353, 152] width 110 height 46
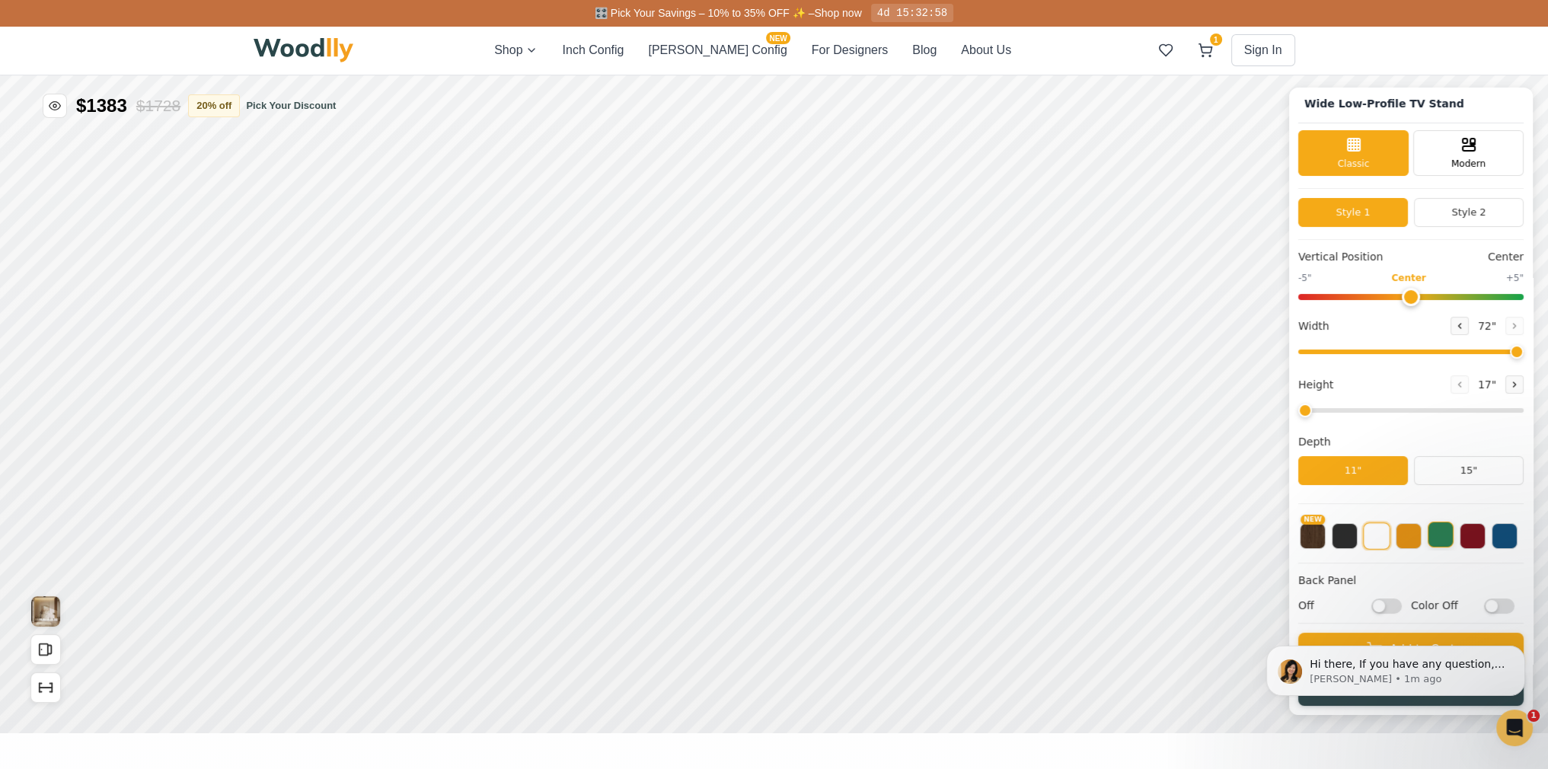
click at [1446, 531] on button at bounding box center [1440, 534] width 26 height 26
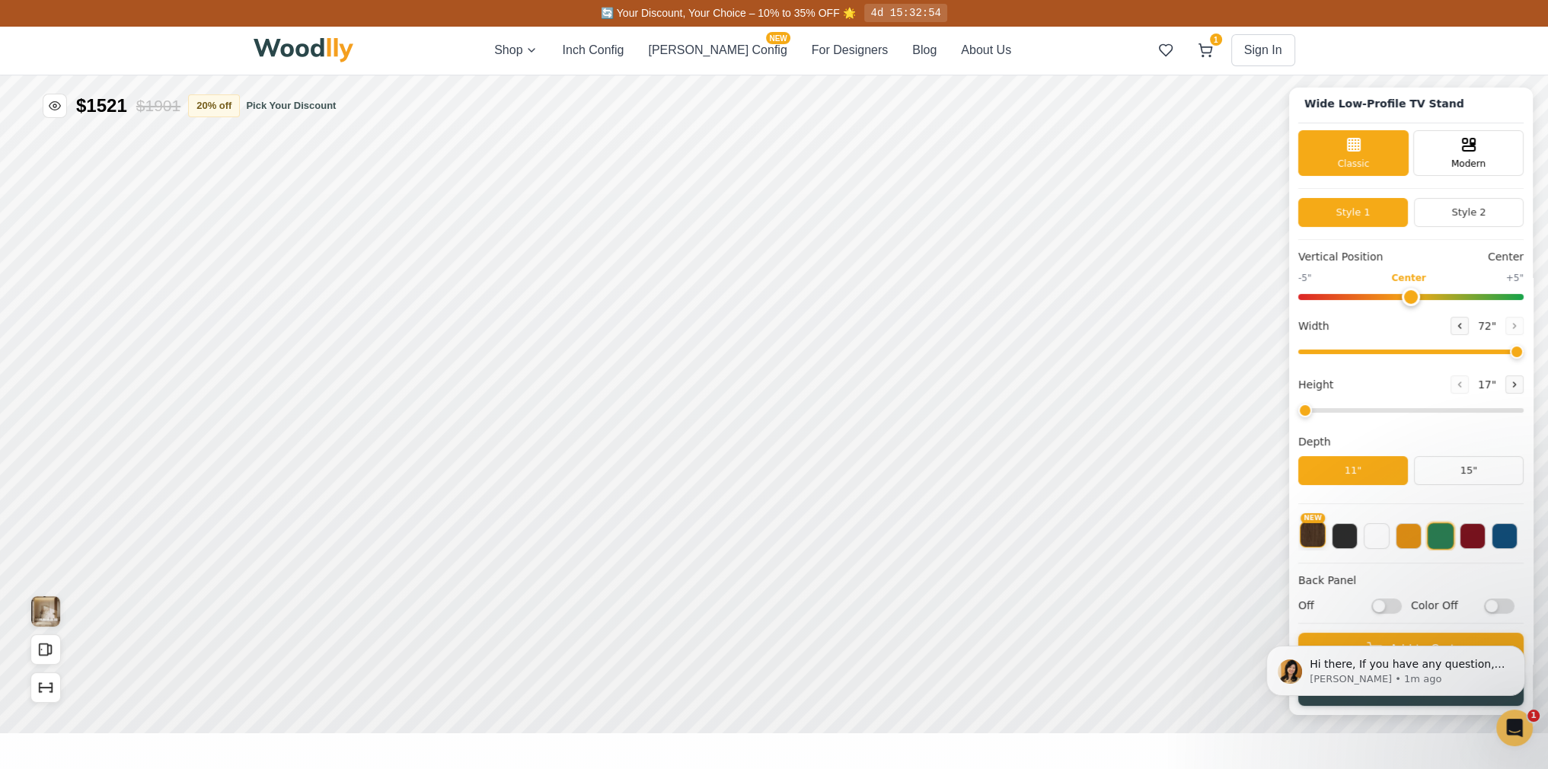
click at [1325, 530] on button "NEW" at bounding box center [1313, 534] width 26 height 26
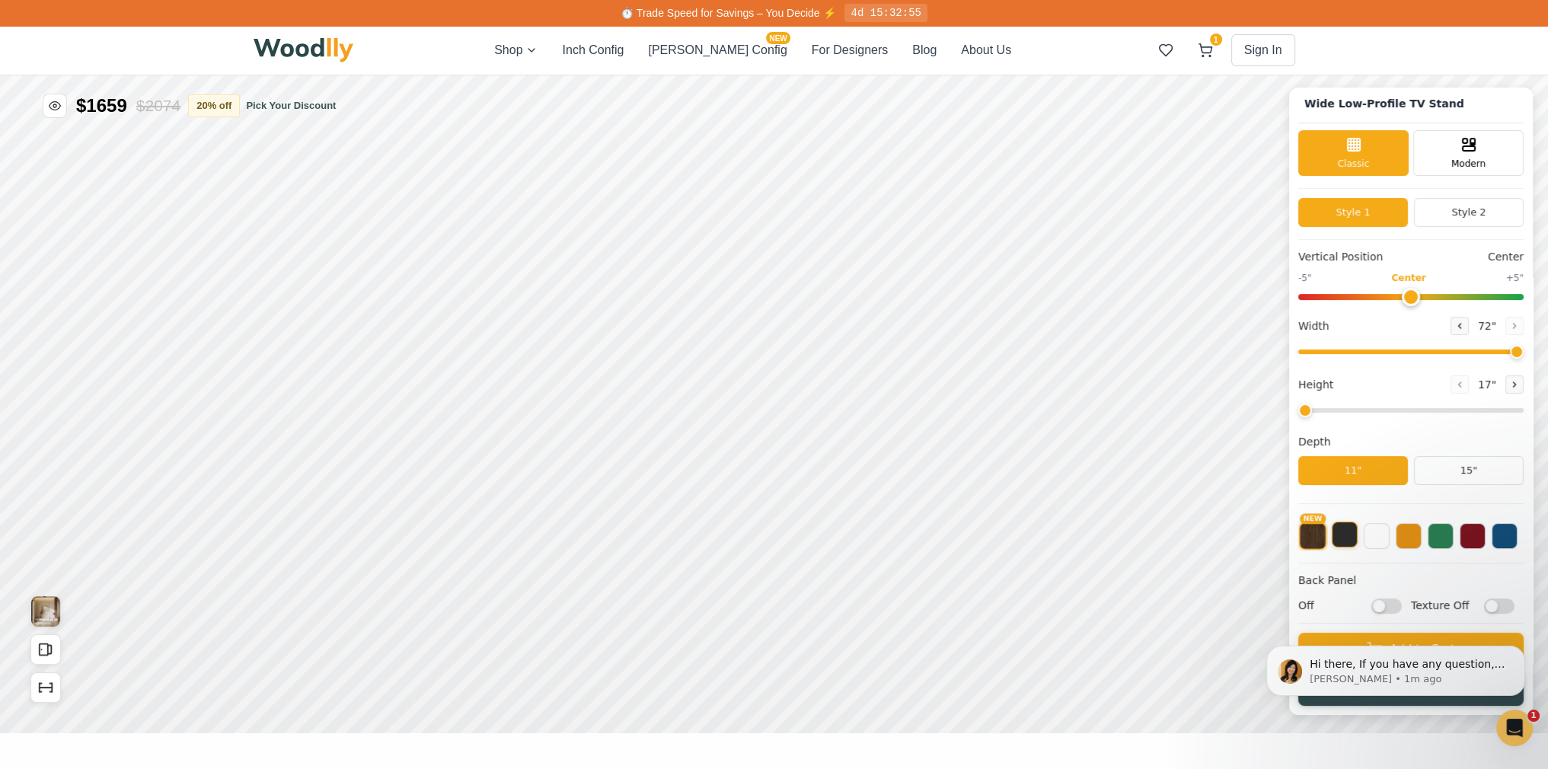
click at [1357, 534] on button at bounding box center [1344, 534] width 26 height 26
click at [1389, 537] on button at bounding box center [1376, 534] width 26 height 26
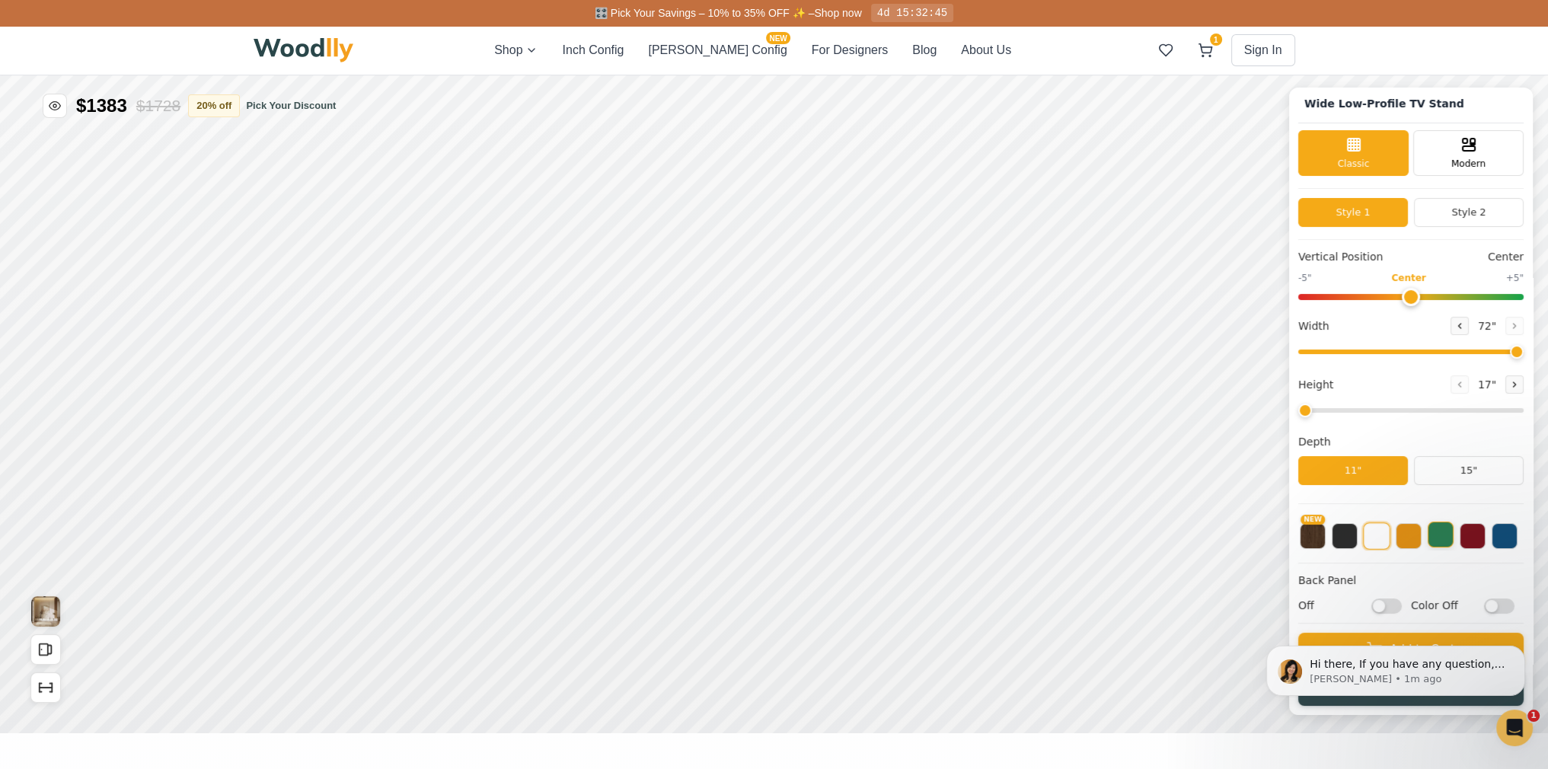
click at [1452, 537] on button at bounding box center [1440, 534] width 26 height 26
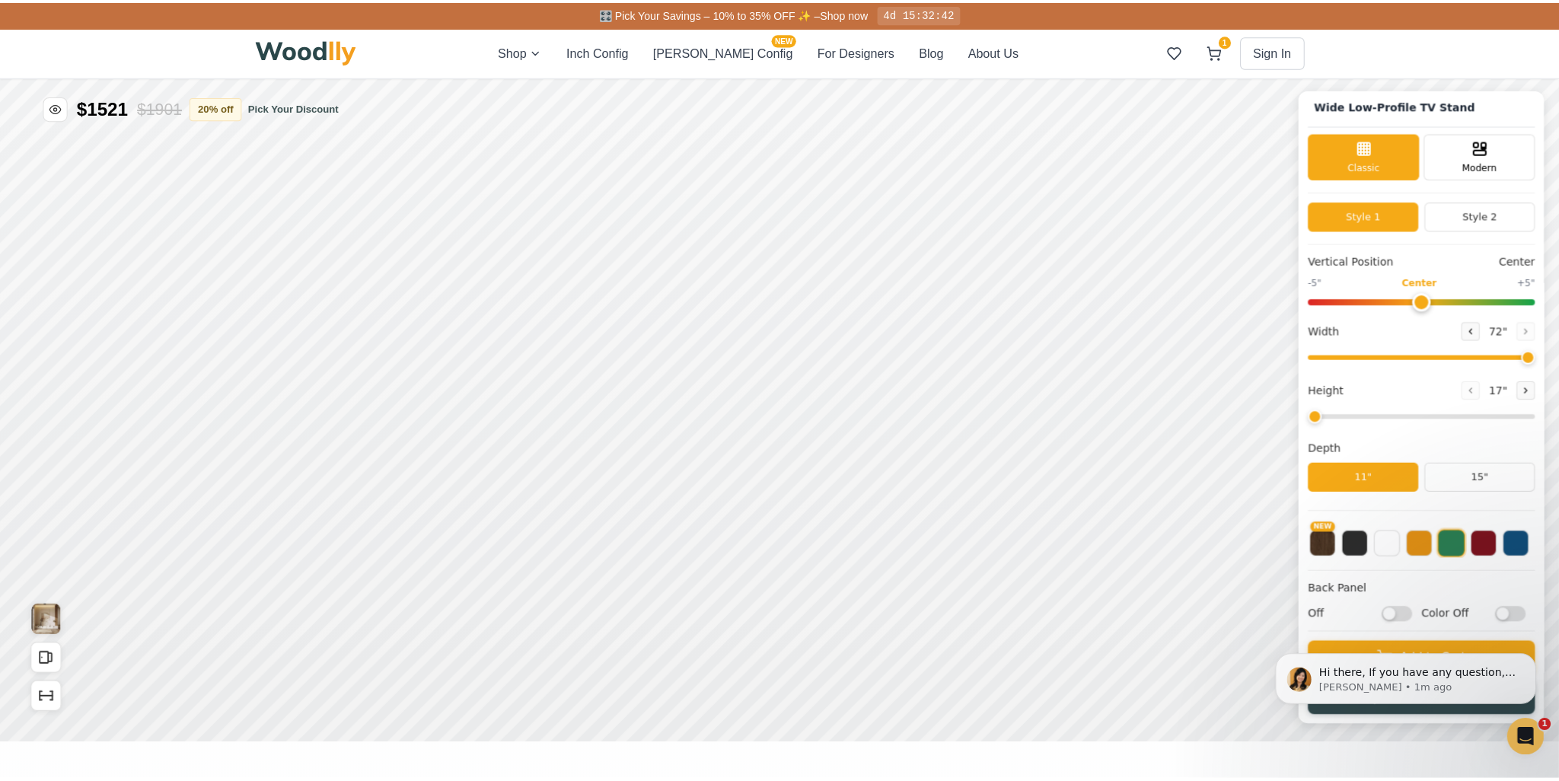
scroll to position [76, 0]
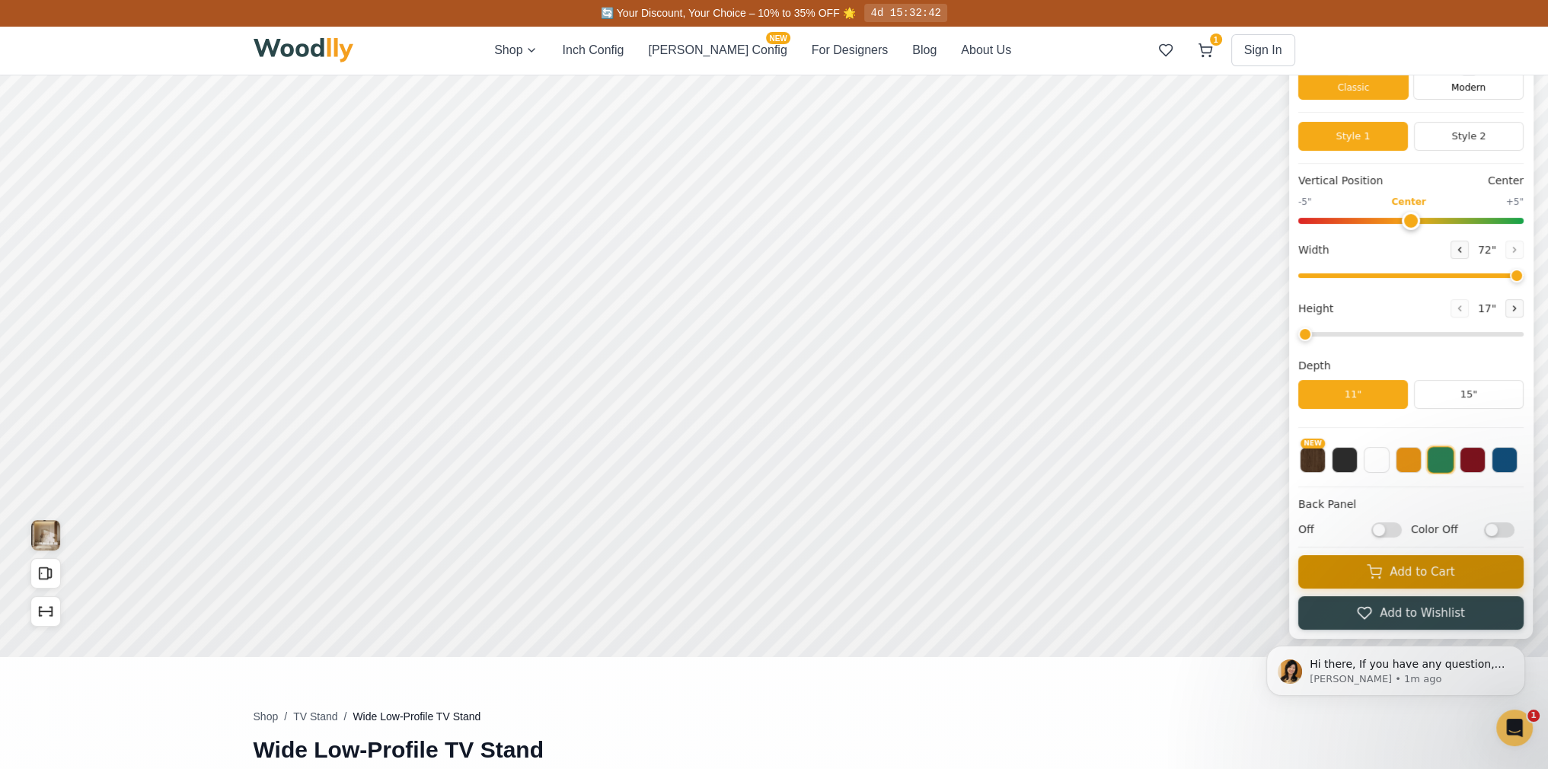
click at [1382, 572] on icon at bounding box center [1374, 571] width 15 height 15
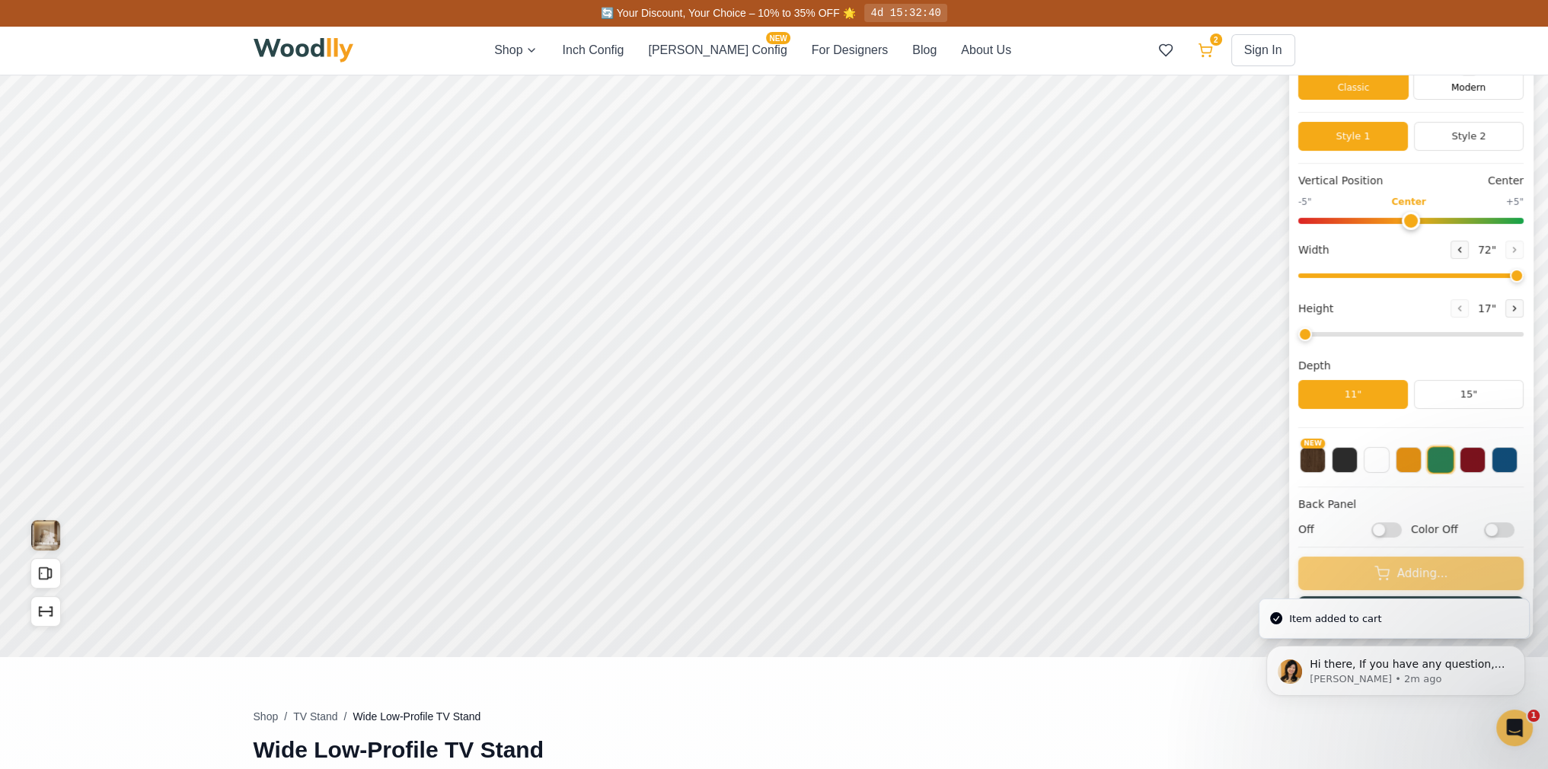
click at [1207, 46] on icon at bounding box center [1204, 48] width 13 height 9
